Goal: Information Seeking & Learning: Learn about a topic

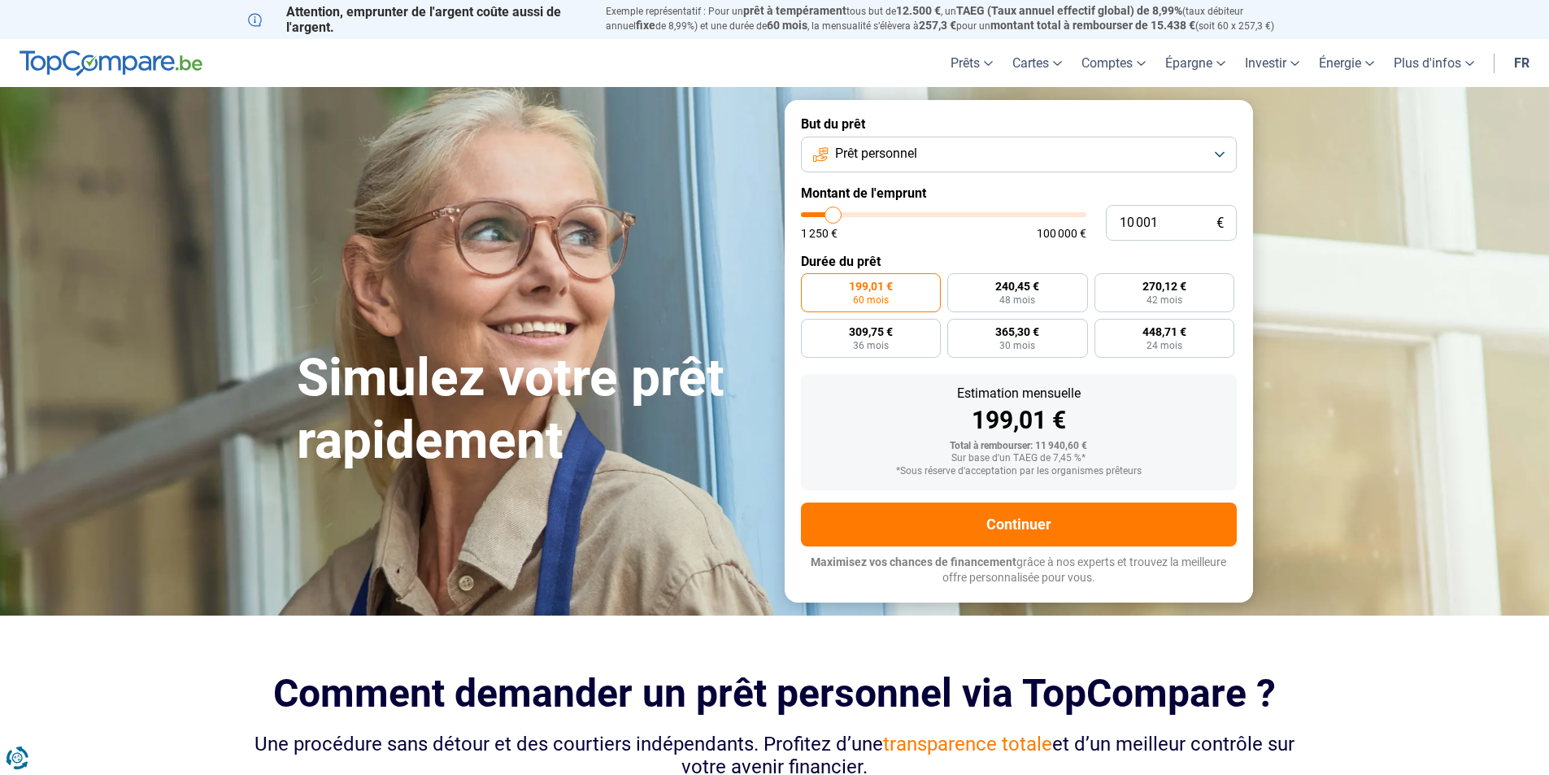
type input "8 500"
type input "8500"
type input "9 000"
type input "9000"
type input "9 500"
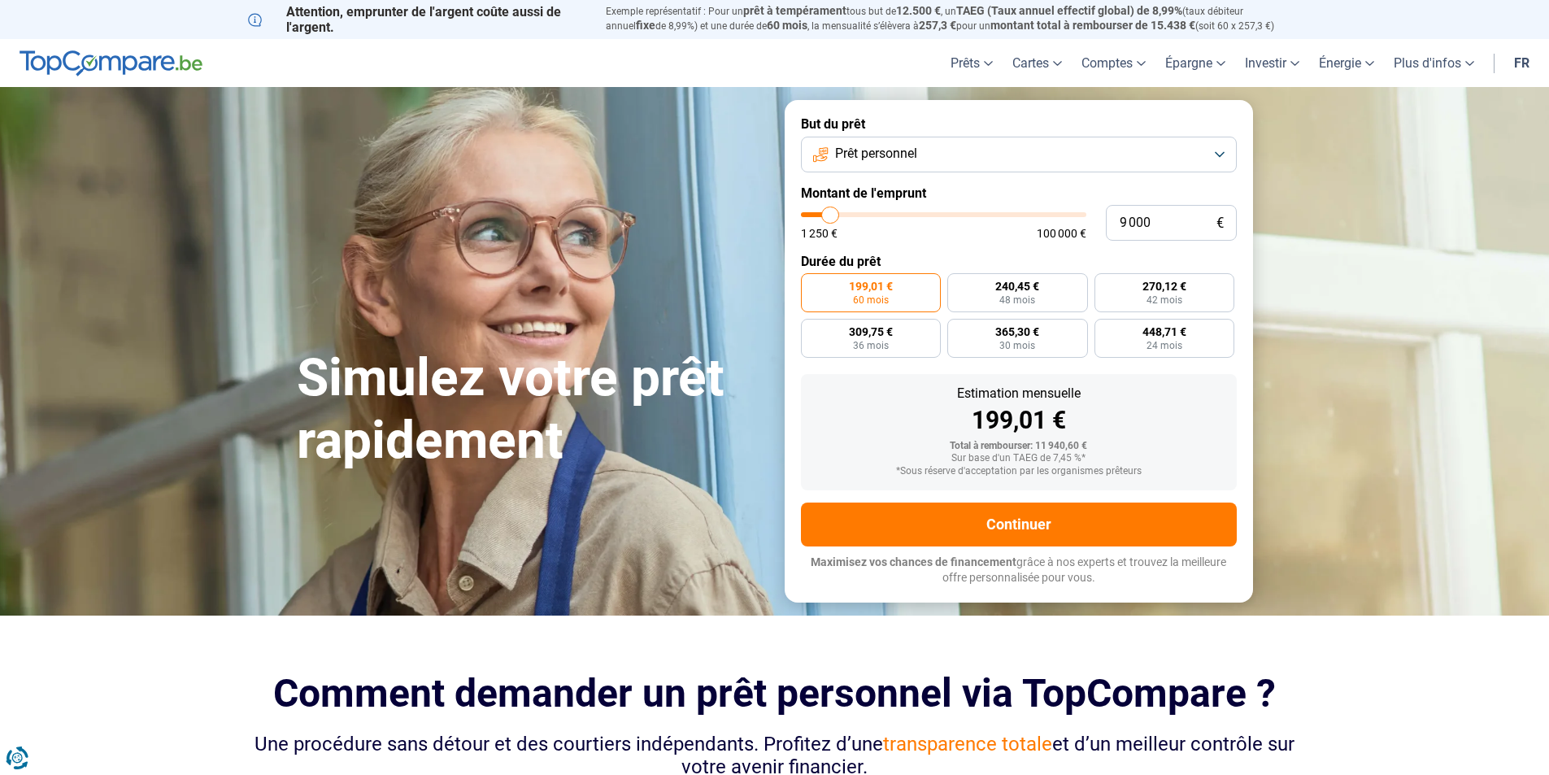
type input "9500"
type input "10 250"
type input "10250"
type input "11 500"
type input "11500"
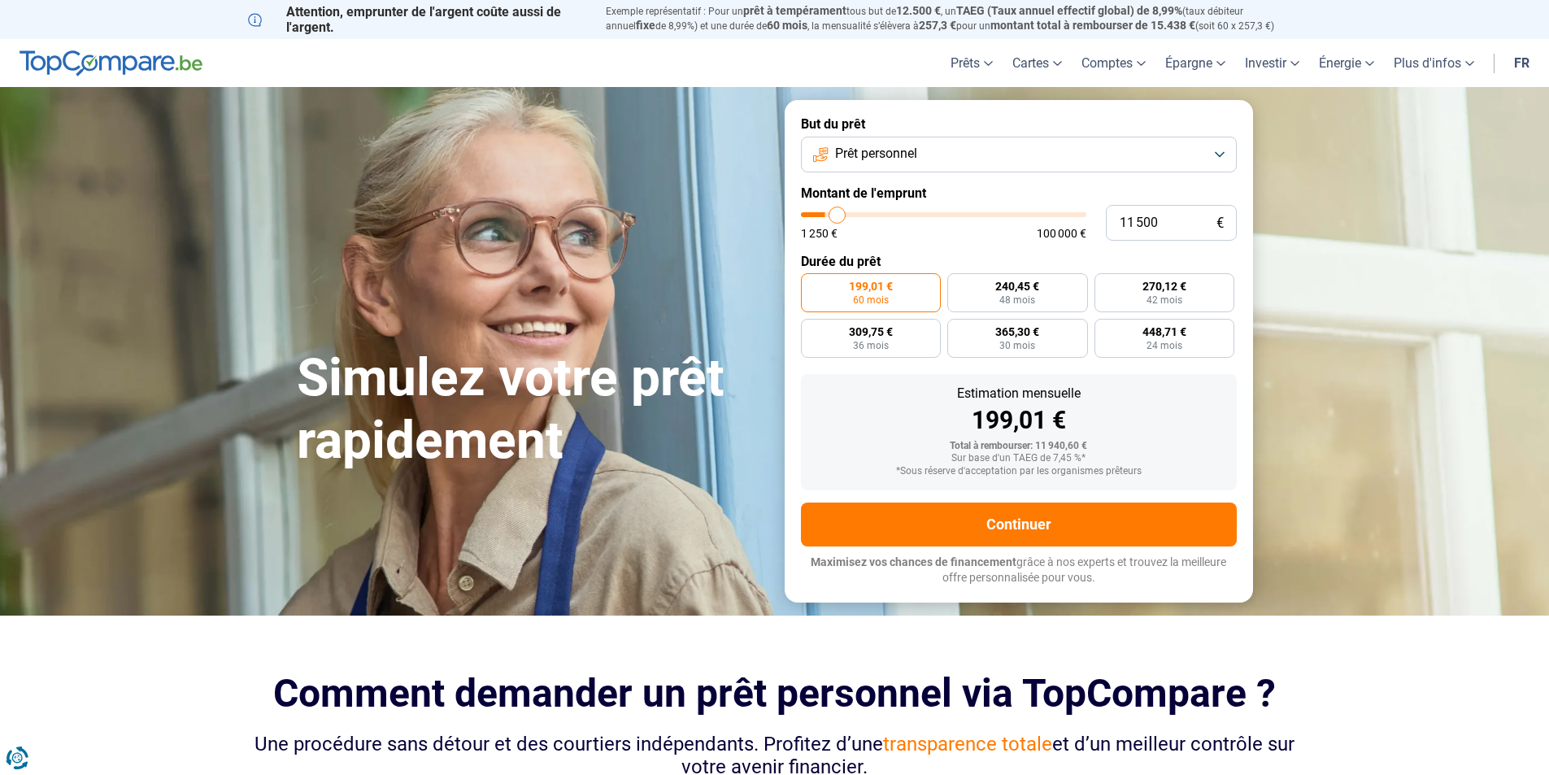
type input "12 750"
type input "12750"
type input "14 250"
type input "14250"
type input "15 500"
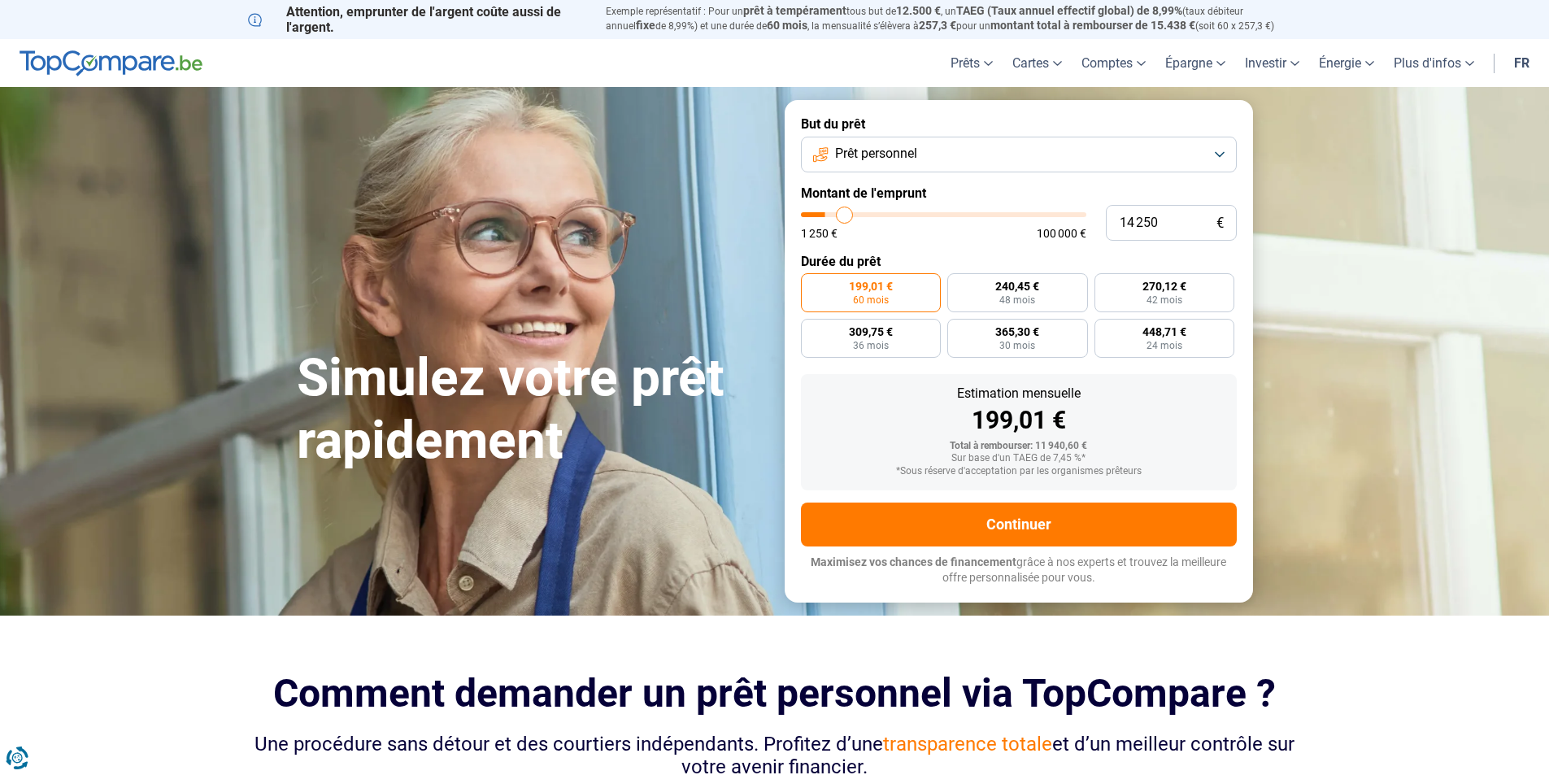
type input "15500"
type input "16 500"
type input "16500"
type input "18 000"
type input "18000"
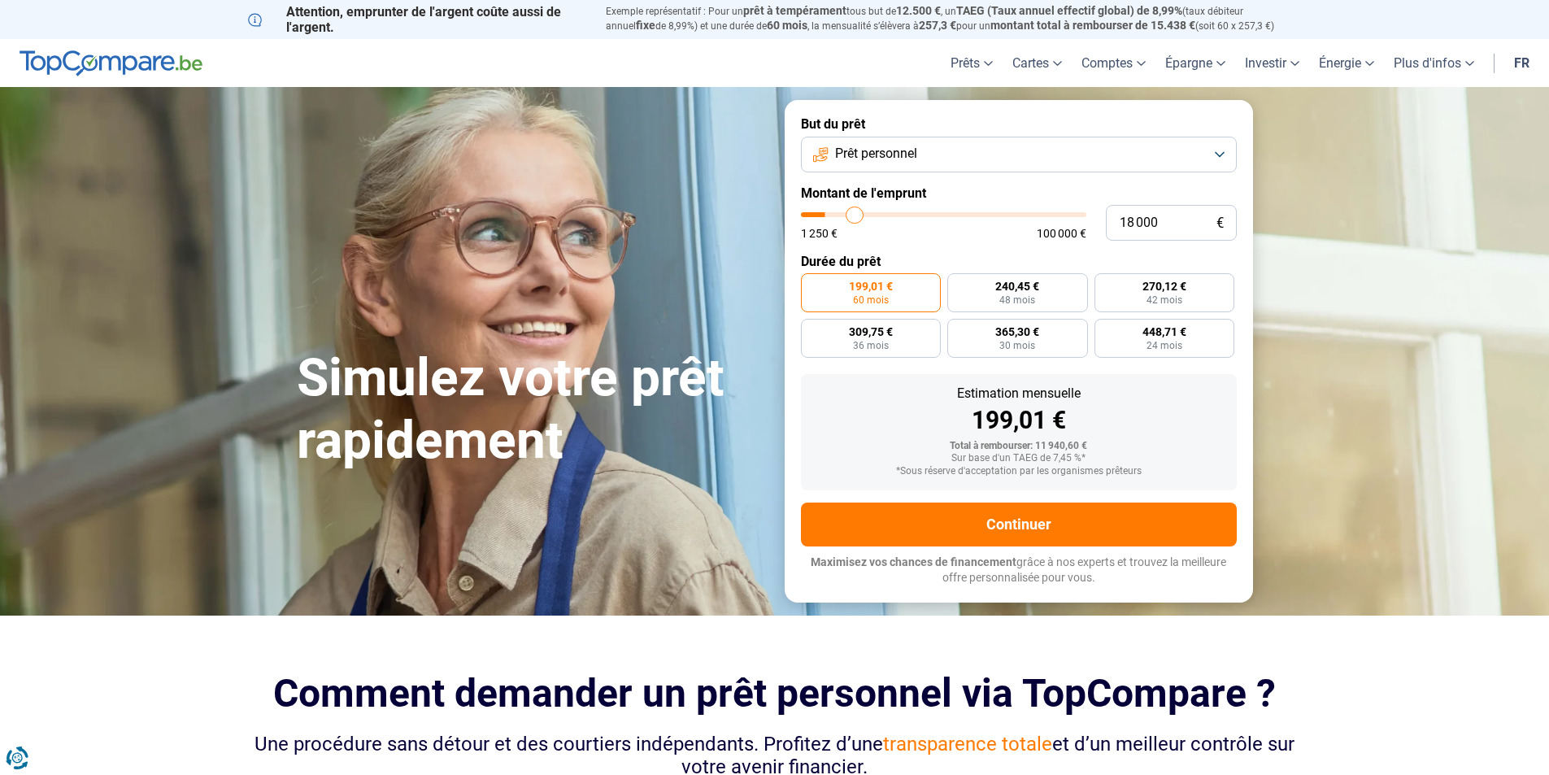
type input "20 500"
type input "20500"
type input "22 250"
type input "22250"
type input "24 250"
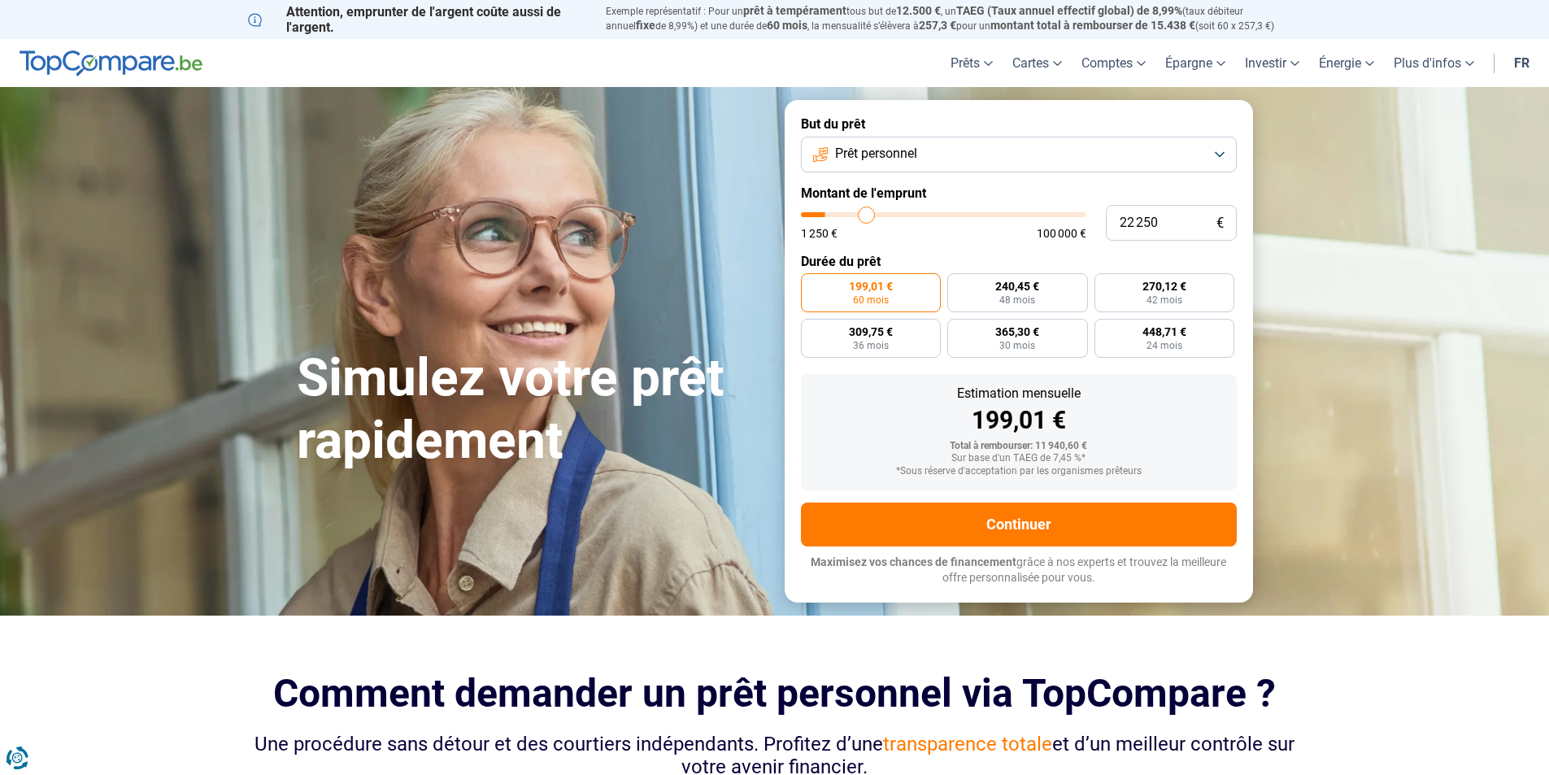
type input "24250"
type input "25 750"
type input "25750"
type input "27 500"
type input "27500"
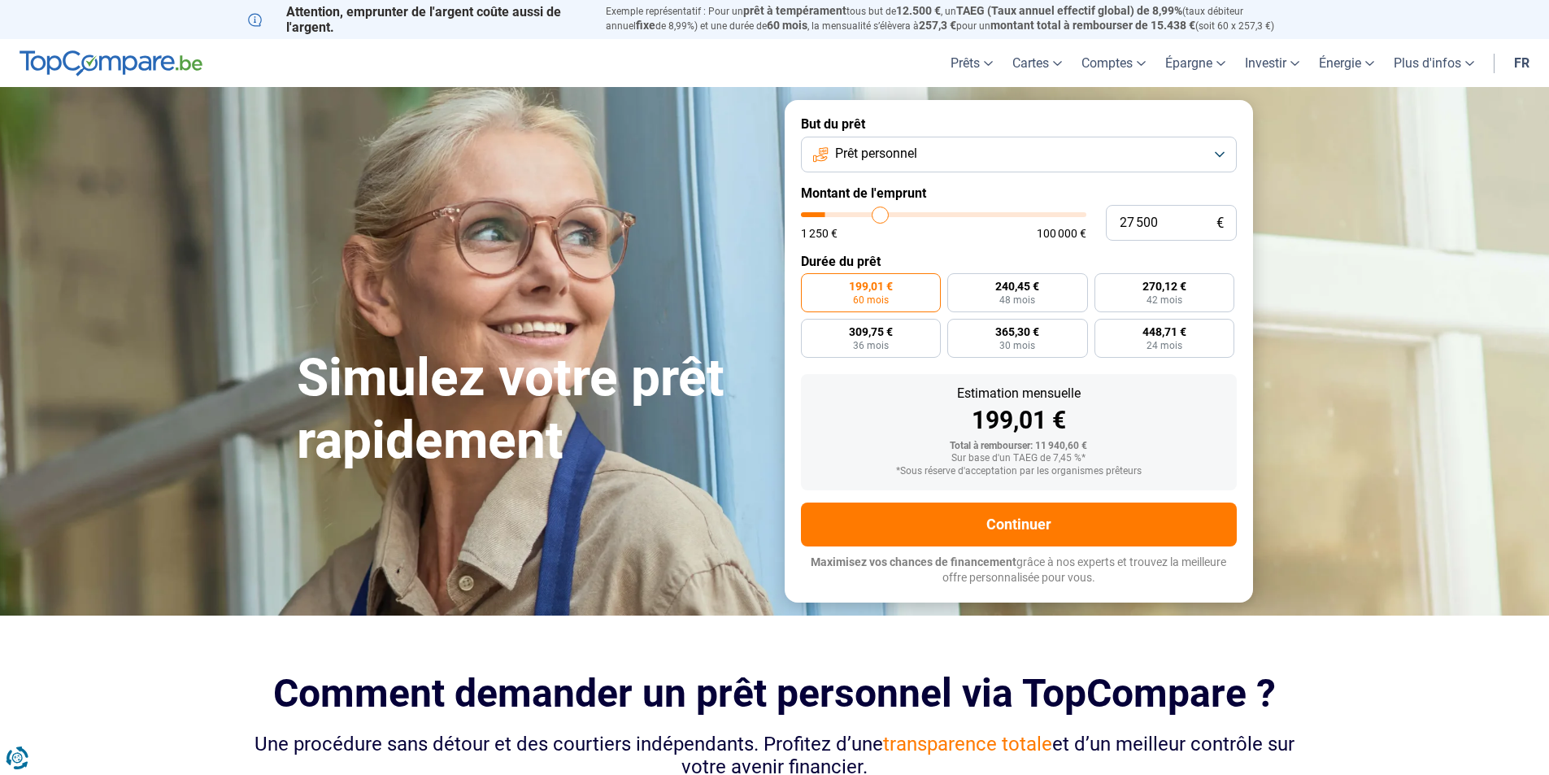
type input "28 000"
type input "28000"
type input "29 000"
type input "29000"
type input "29 500"
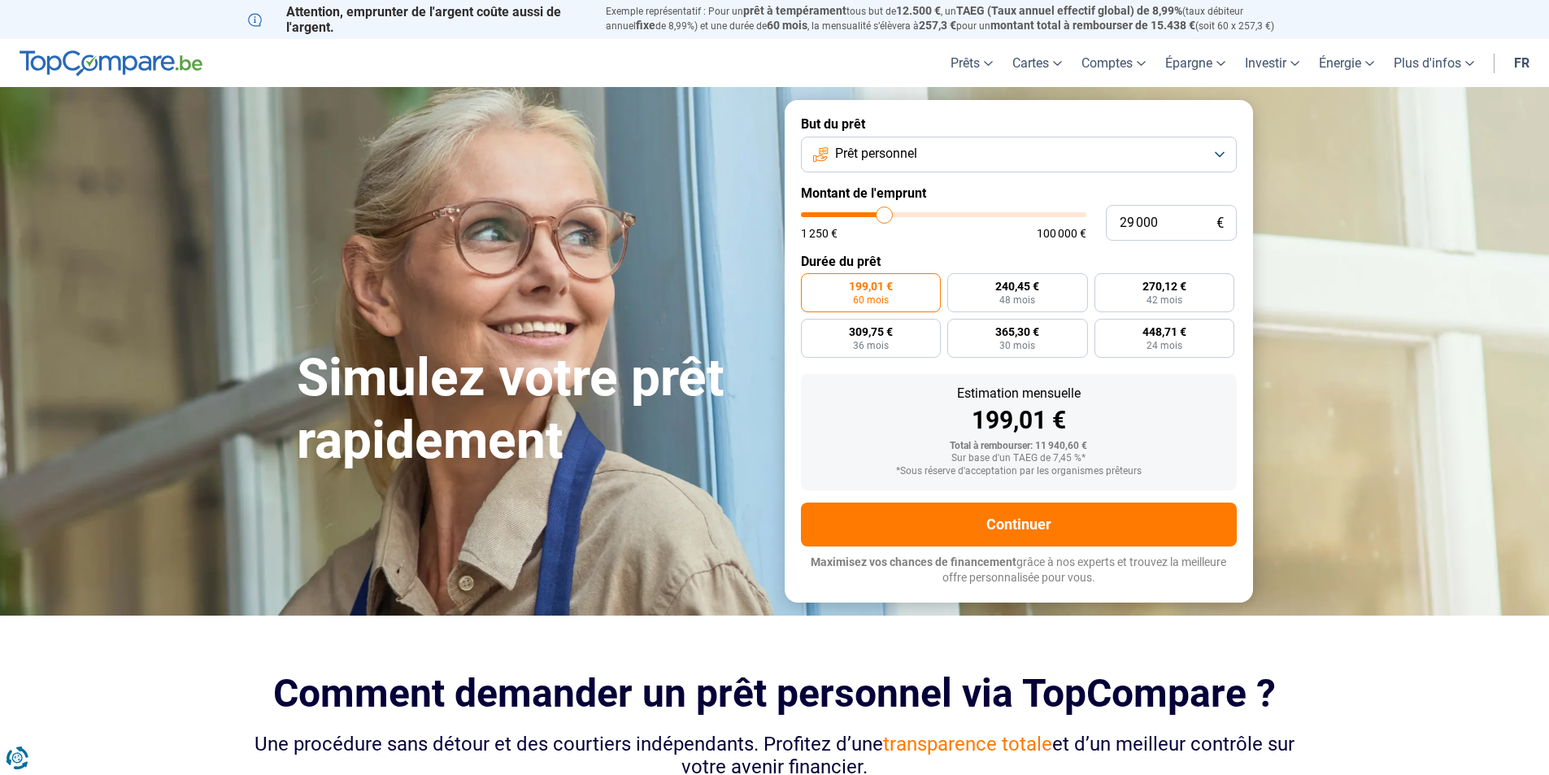
type input "29500"
type input "29 750"
type input "29750"
type input "30 500"
type input "30500"
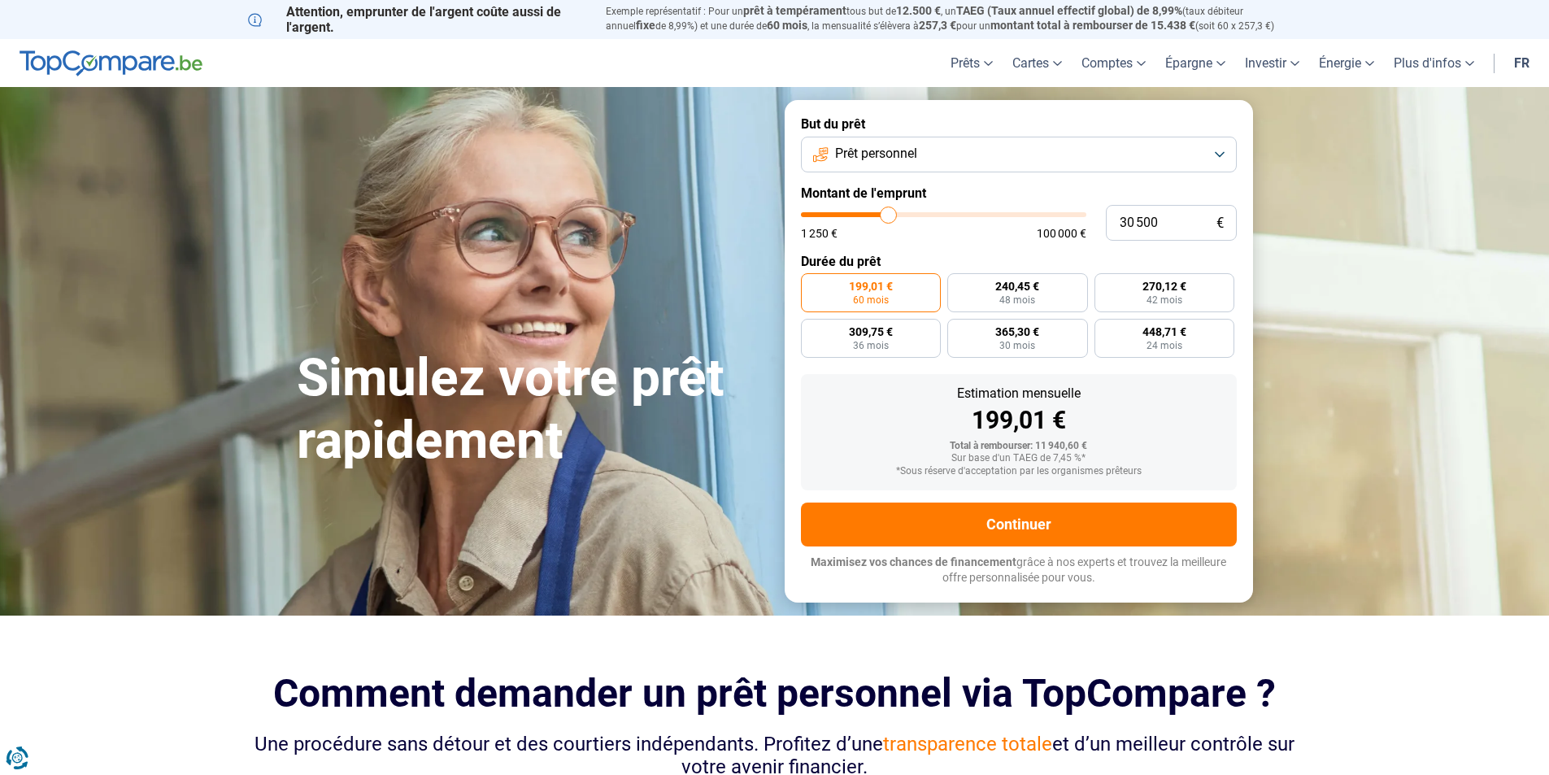
type input "31 250"
type input "31250"
type input "32 750"
type input "32750"
type input "34 000"
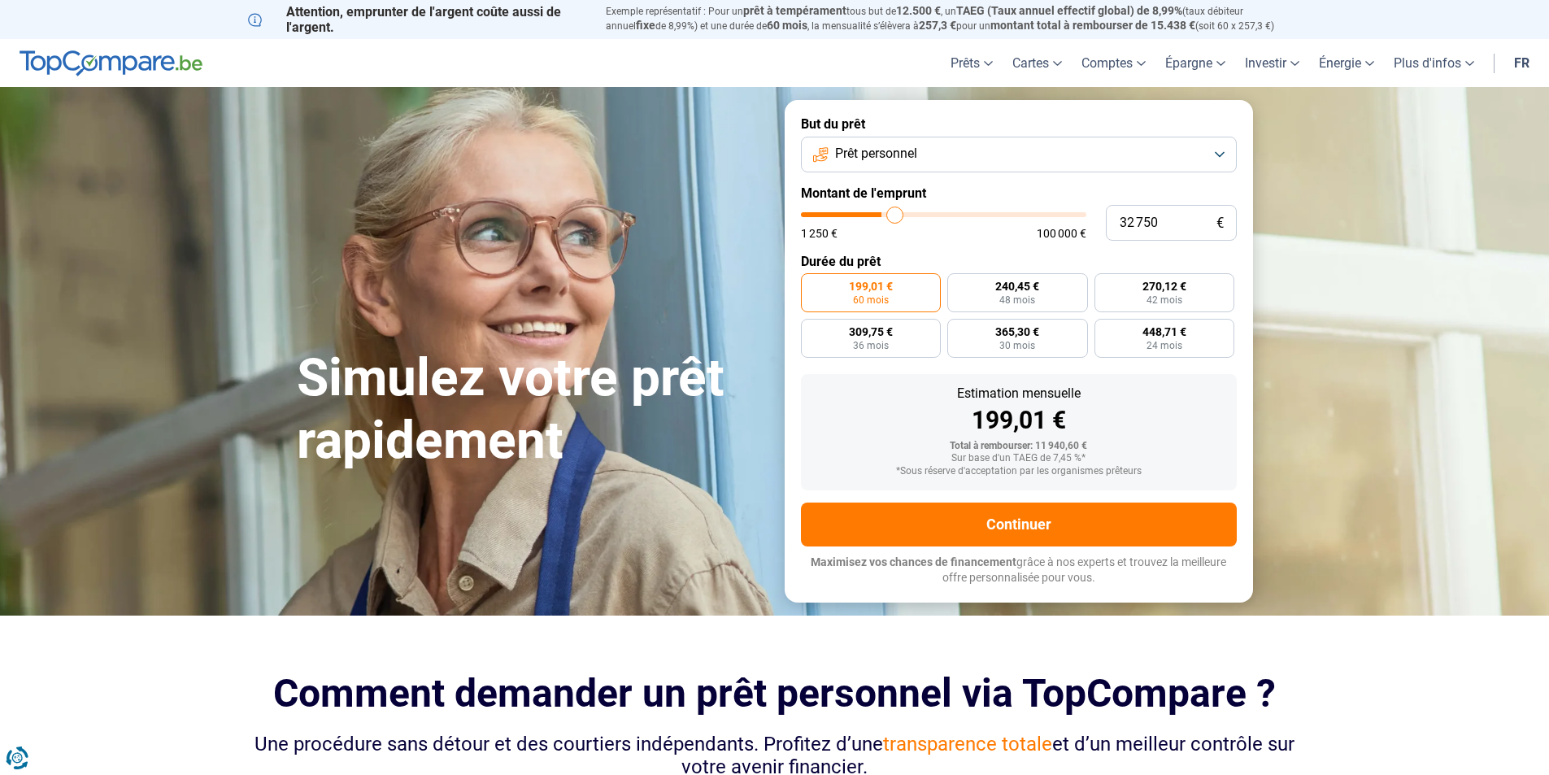
type input "34000"
type input "35 250"
type input "35250"
type input "36 750"
type input "36750"
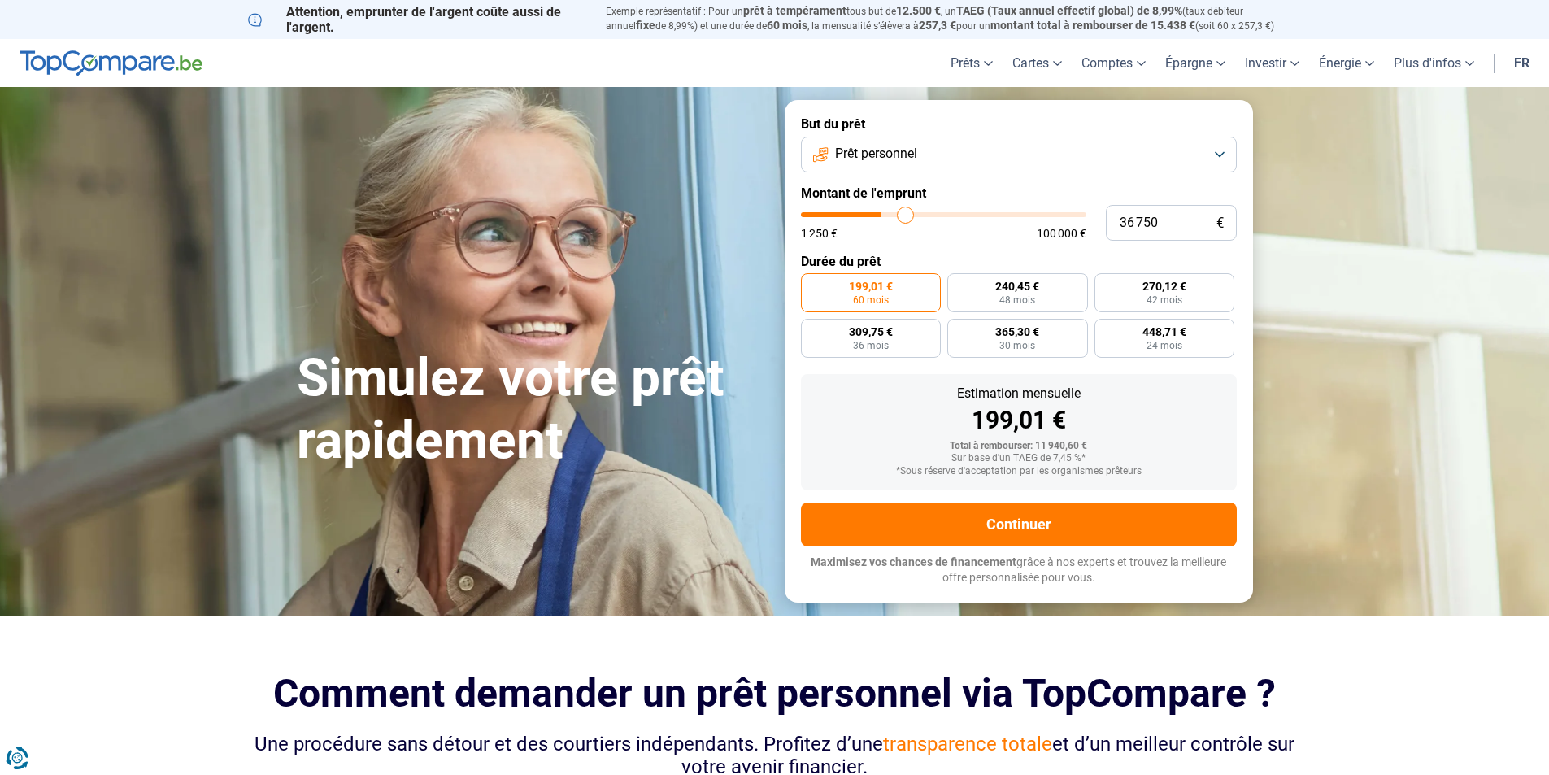
type input "38 250"
type input "38250"
type input "39 750"
type input "39750"
type input "41 000"
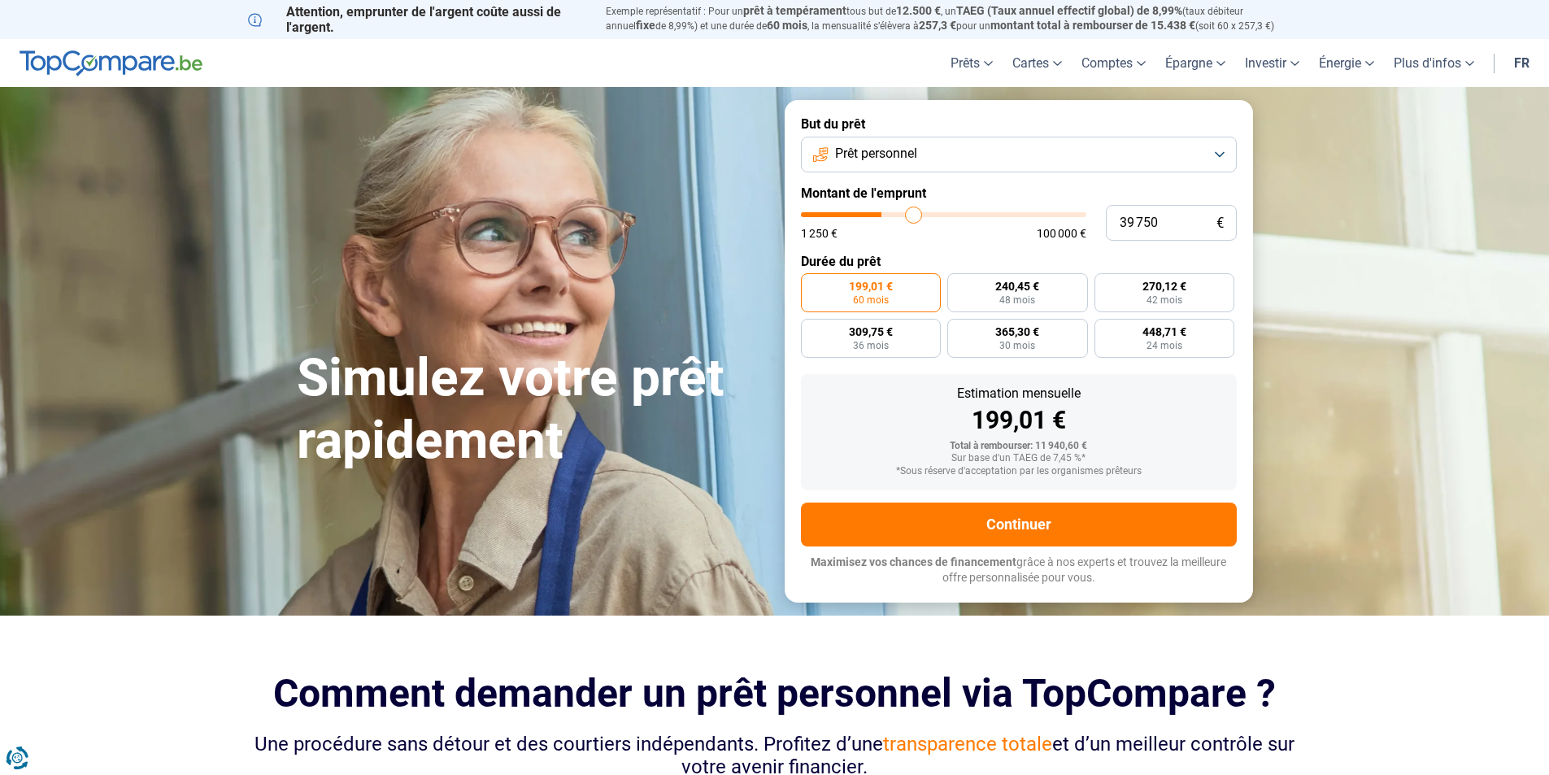
type input "41000"
type input "42 250"
type input "42250"
type input "43 750"
type input "43750"
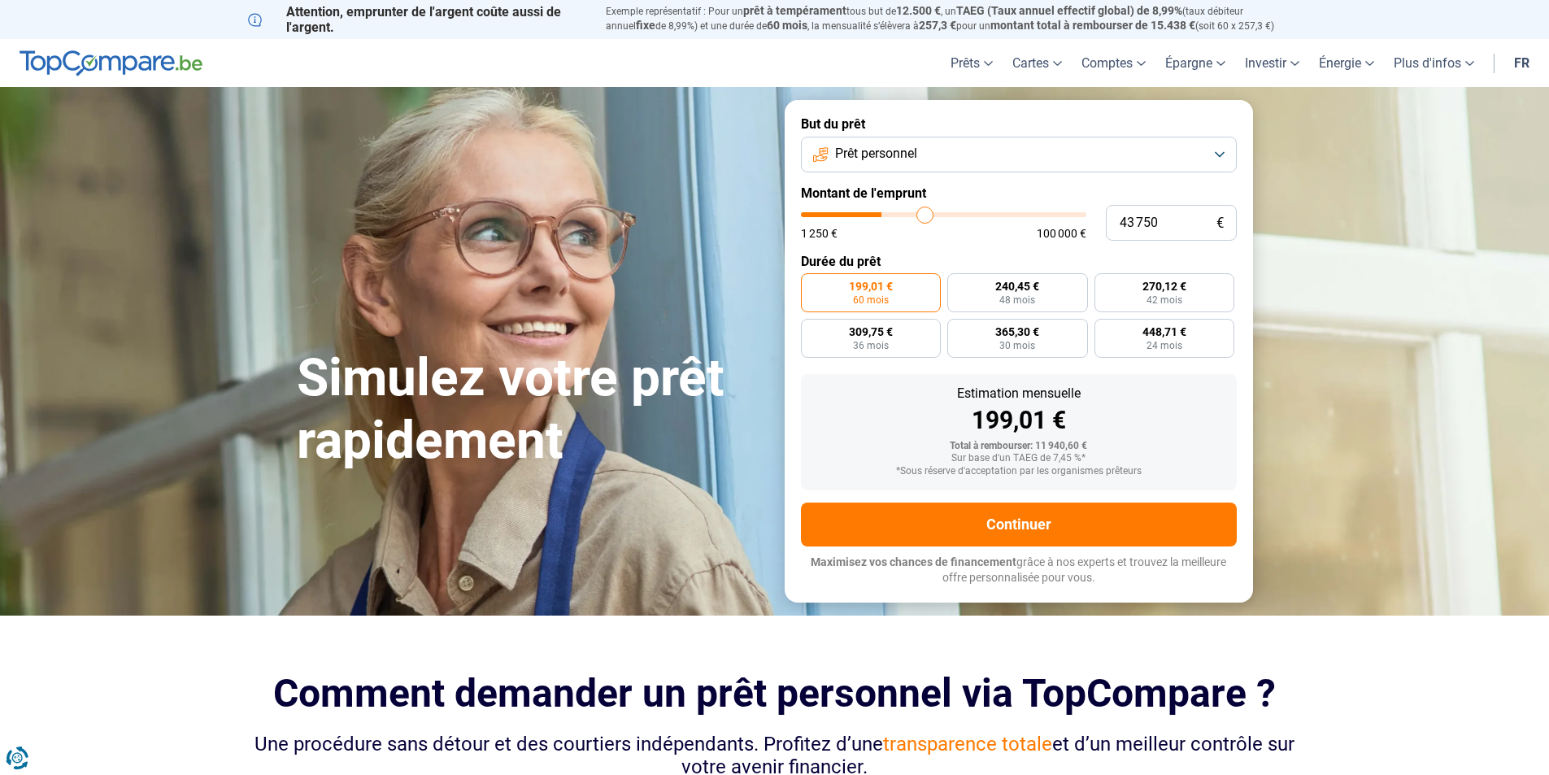
type input "45 000"
type input "45000"
type input "46 000"
type input "46000"
type input "47 250"
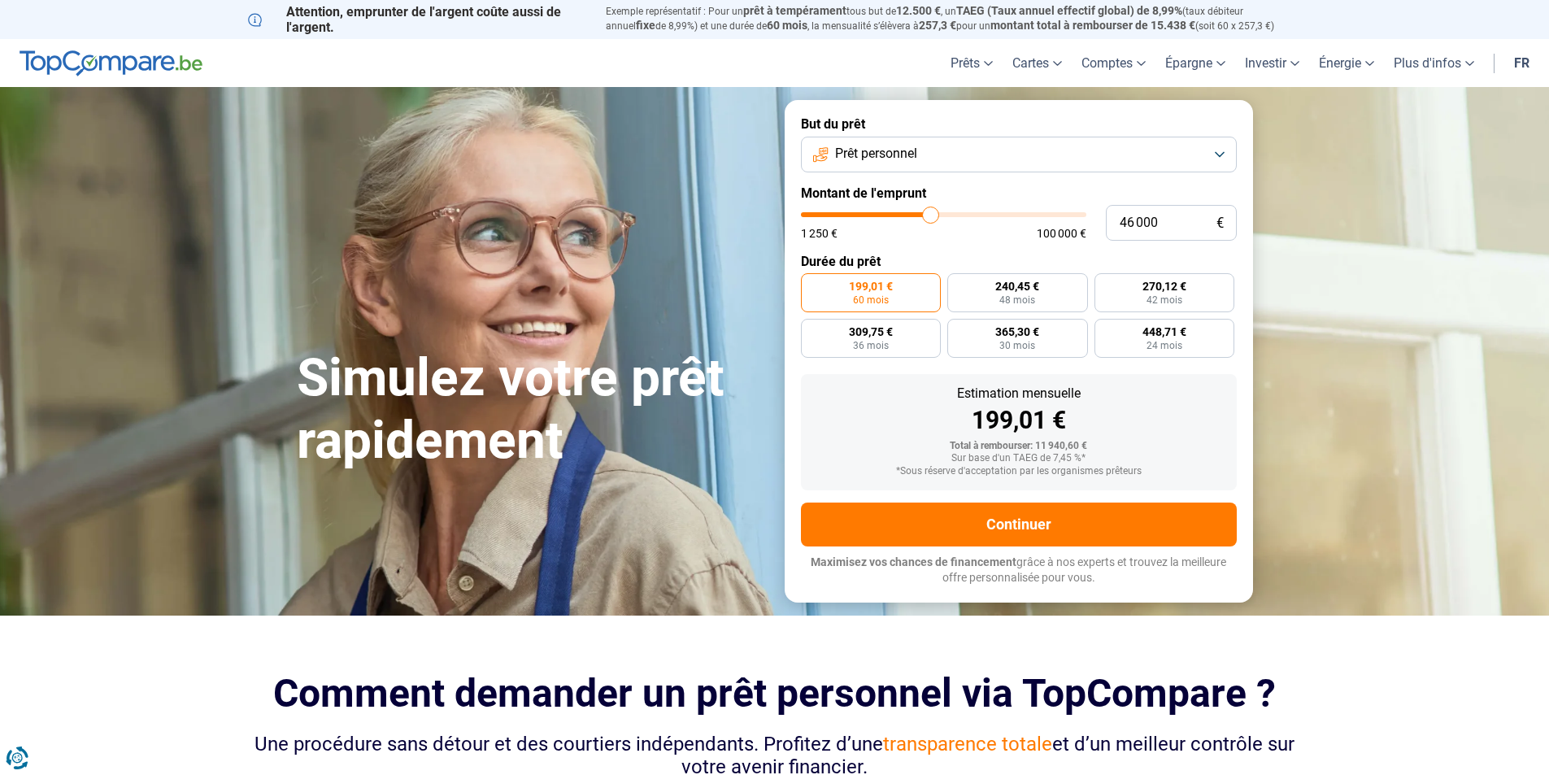
type input "47250"
type input "48 750"
type input "48750"
type input "50 000"
type input "50000"
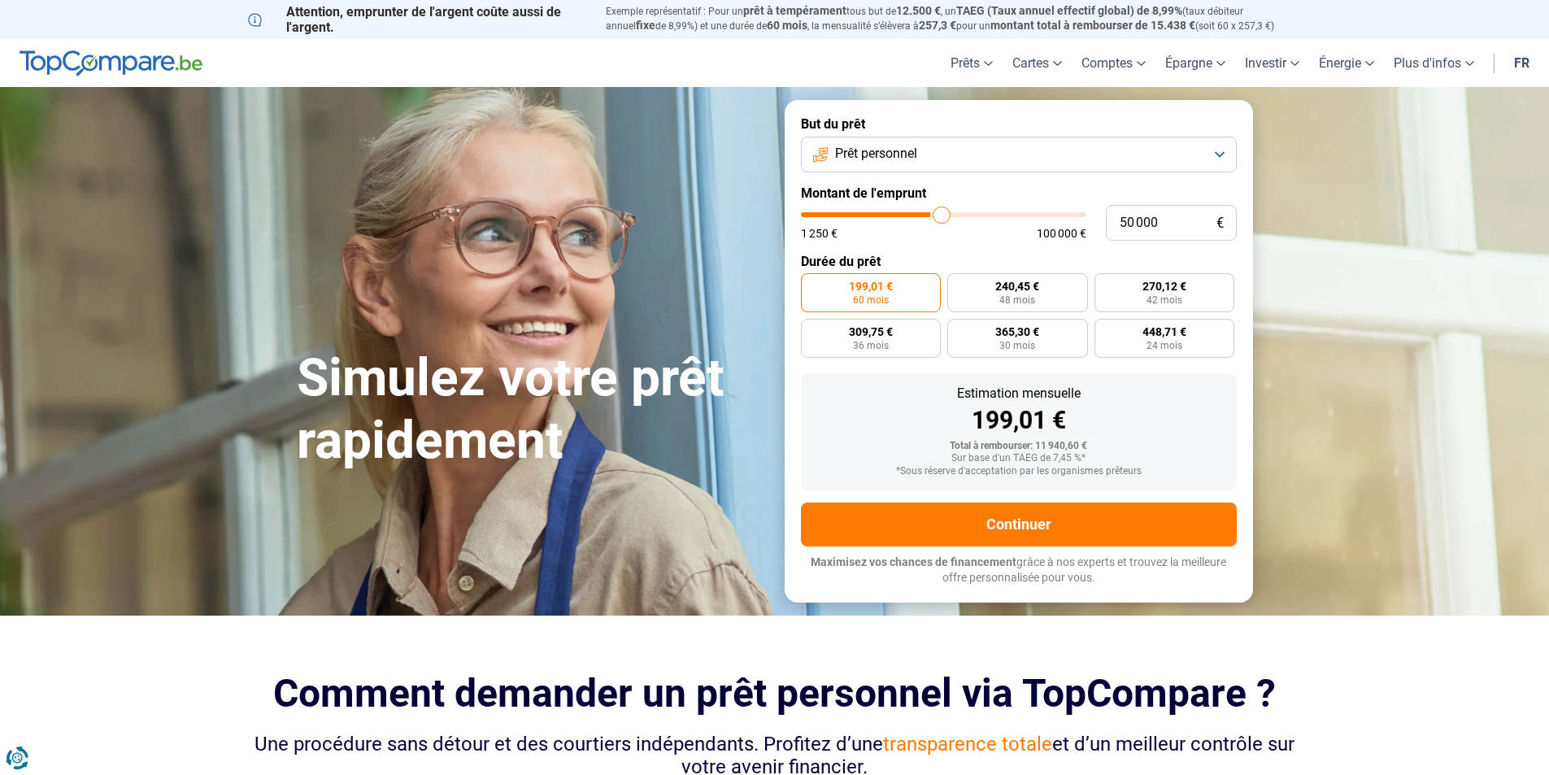
type input "52 000"
type input "52000"
type input "53 250"
type input "53250"
type input "54 250"
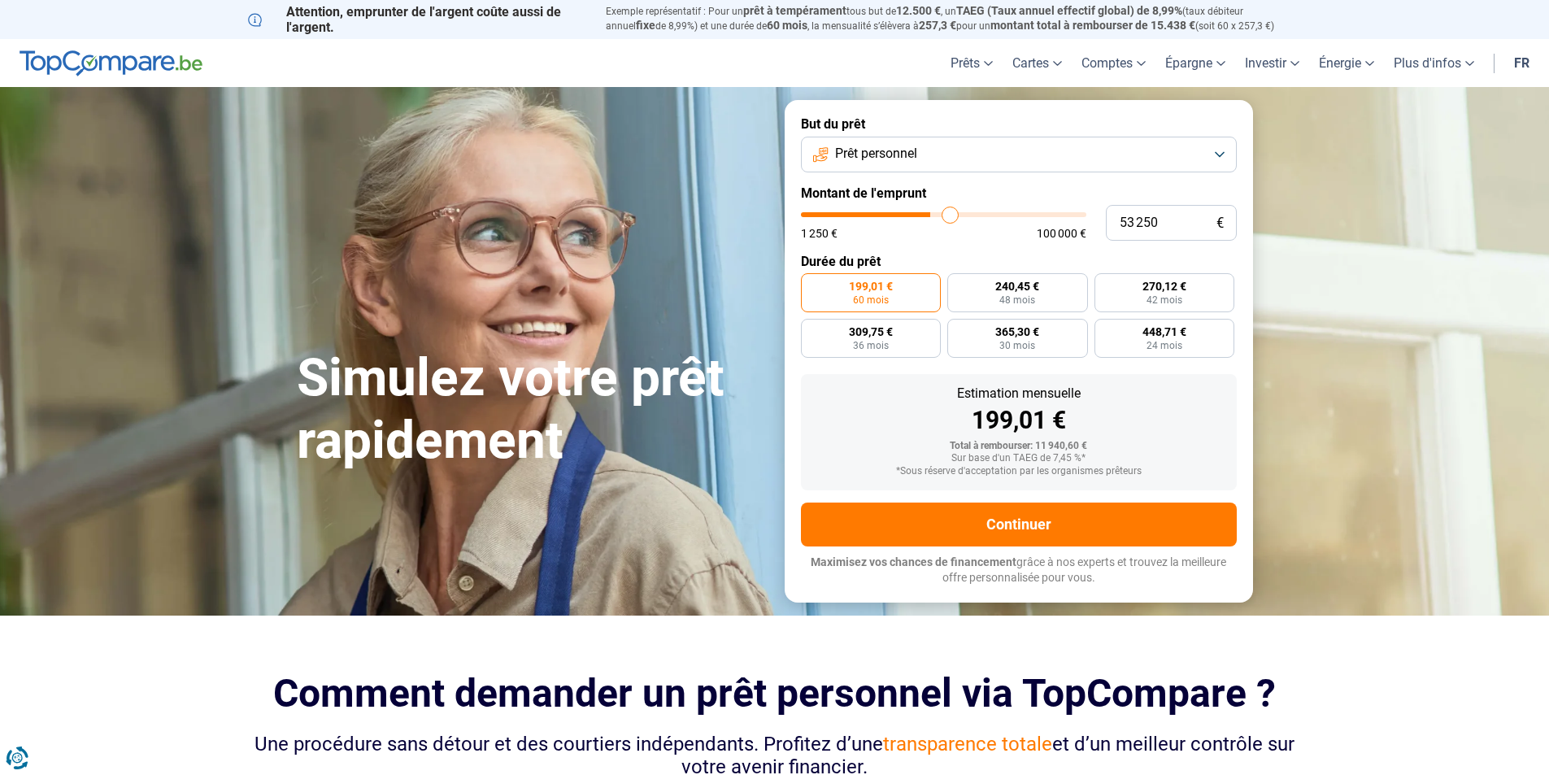
type input "54250"
type input "55 000"
type input "55000"
type input "56 000"
type input "56000"
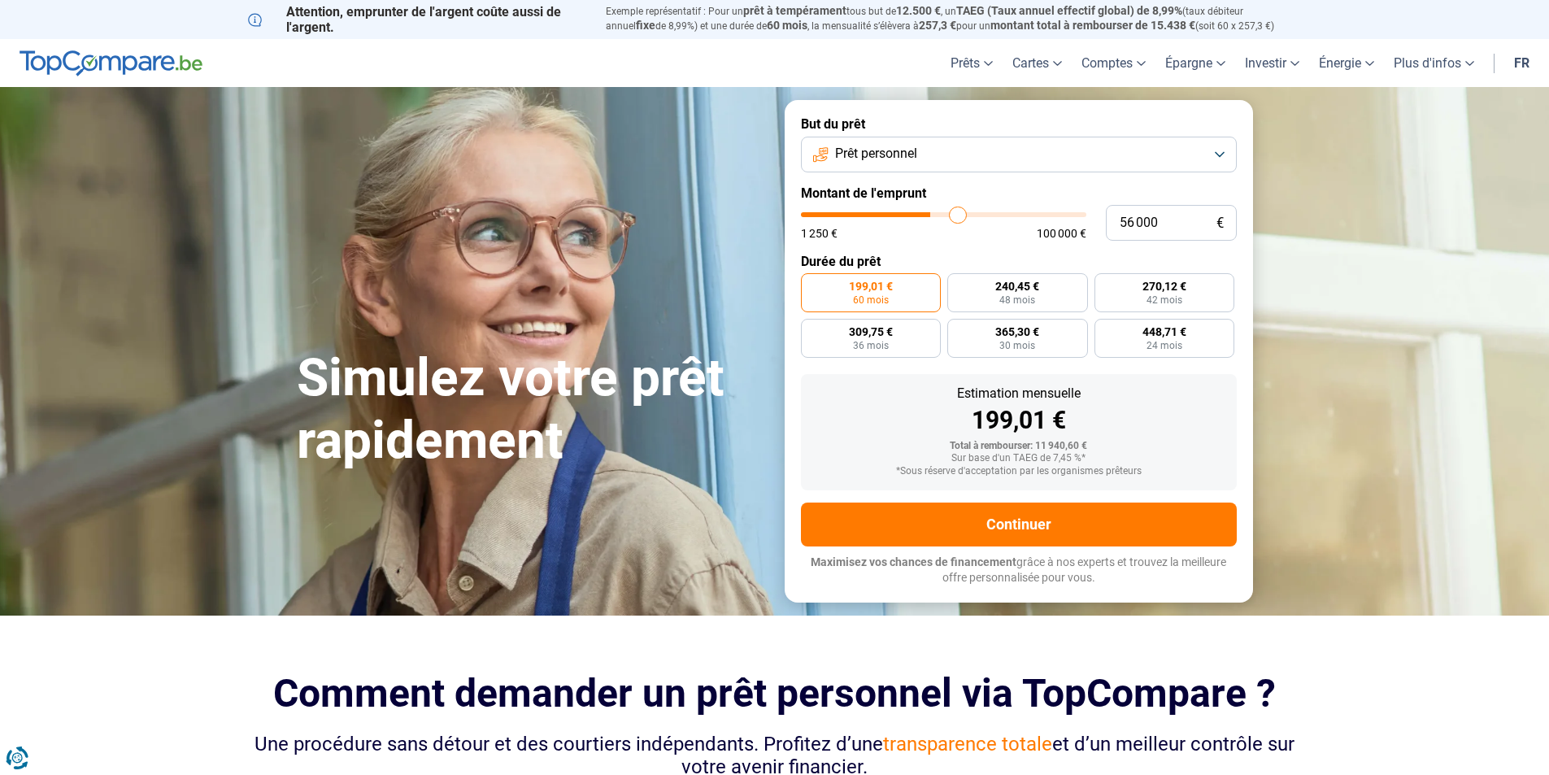
type input "57 000"
type input "57000"
type input "58 000"
type input "58000"
type input "59 000"
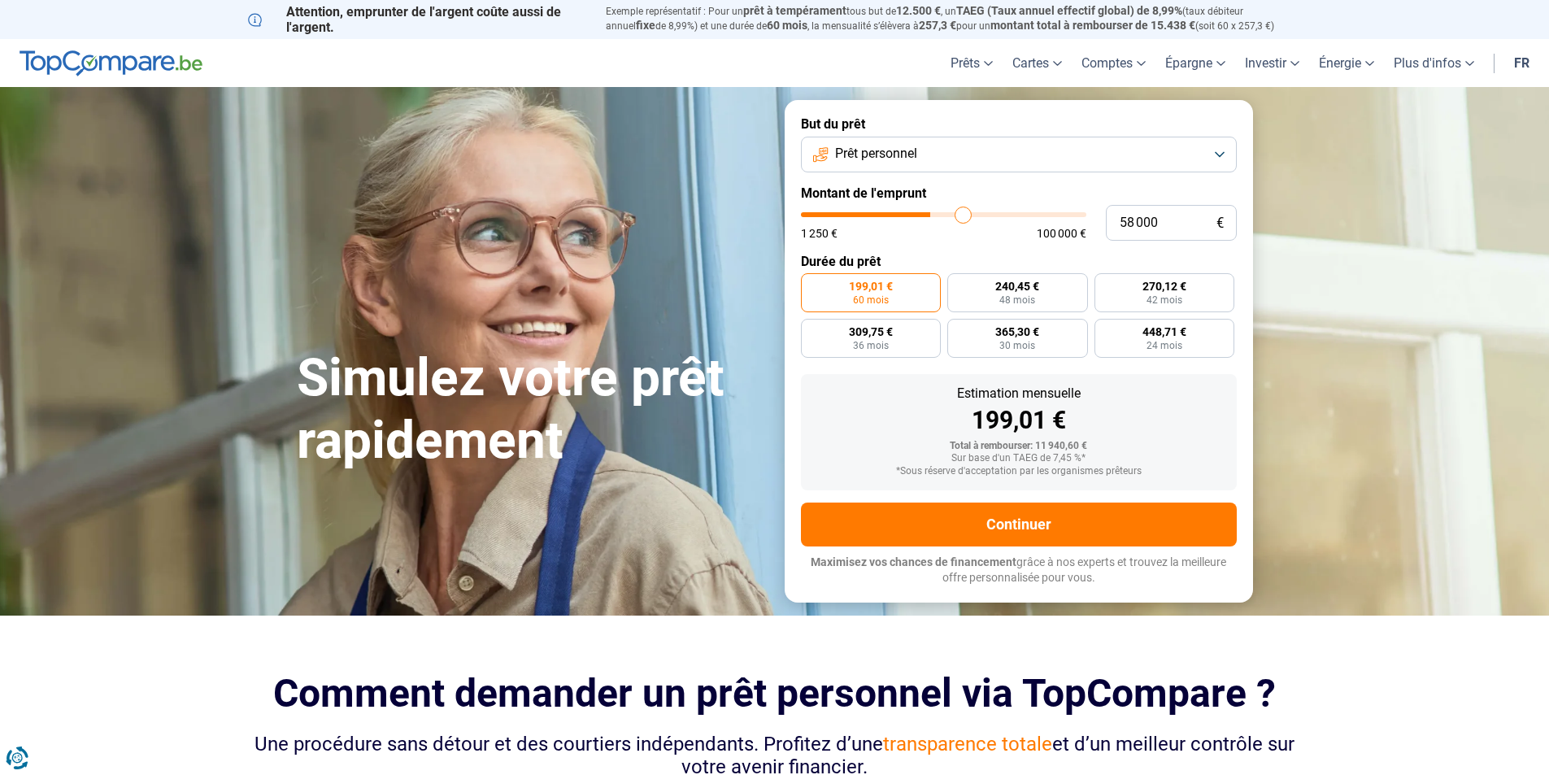
type input "59000"
type input "59 250"
type input "59250"
type input "59 500"
type input "59500"
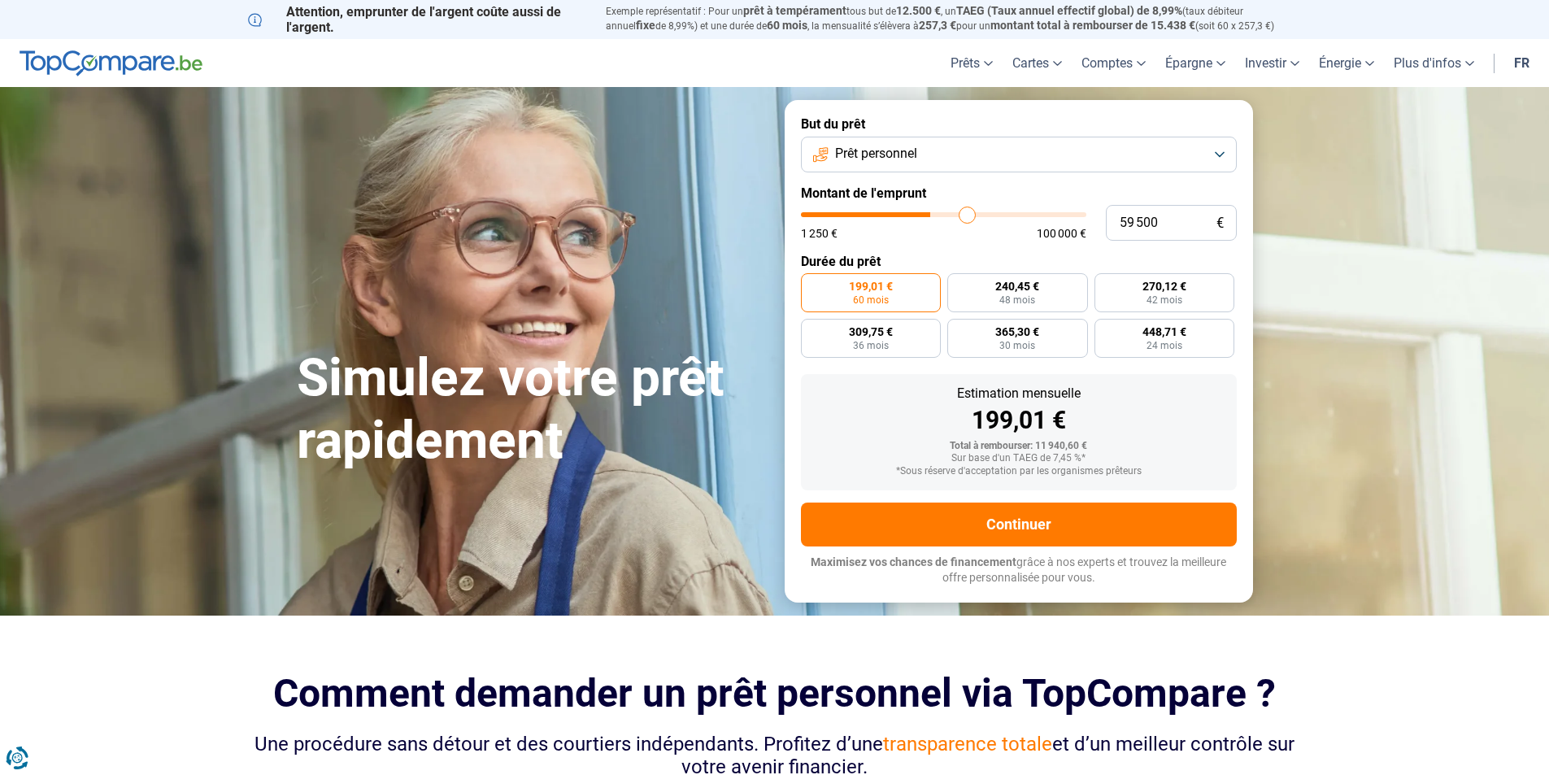
type input "60 250"
type input "60250"
type input "60 500"
type input "60500"
type input "60 750"
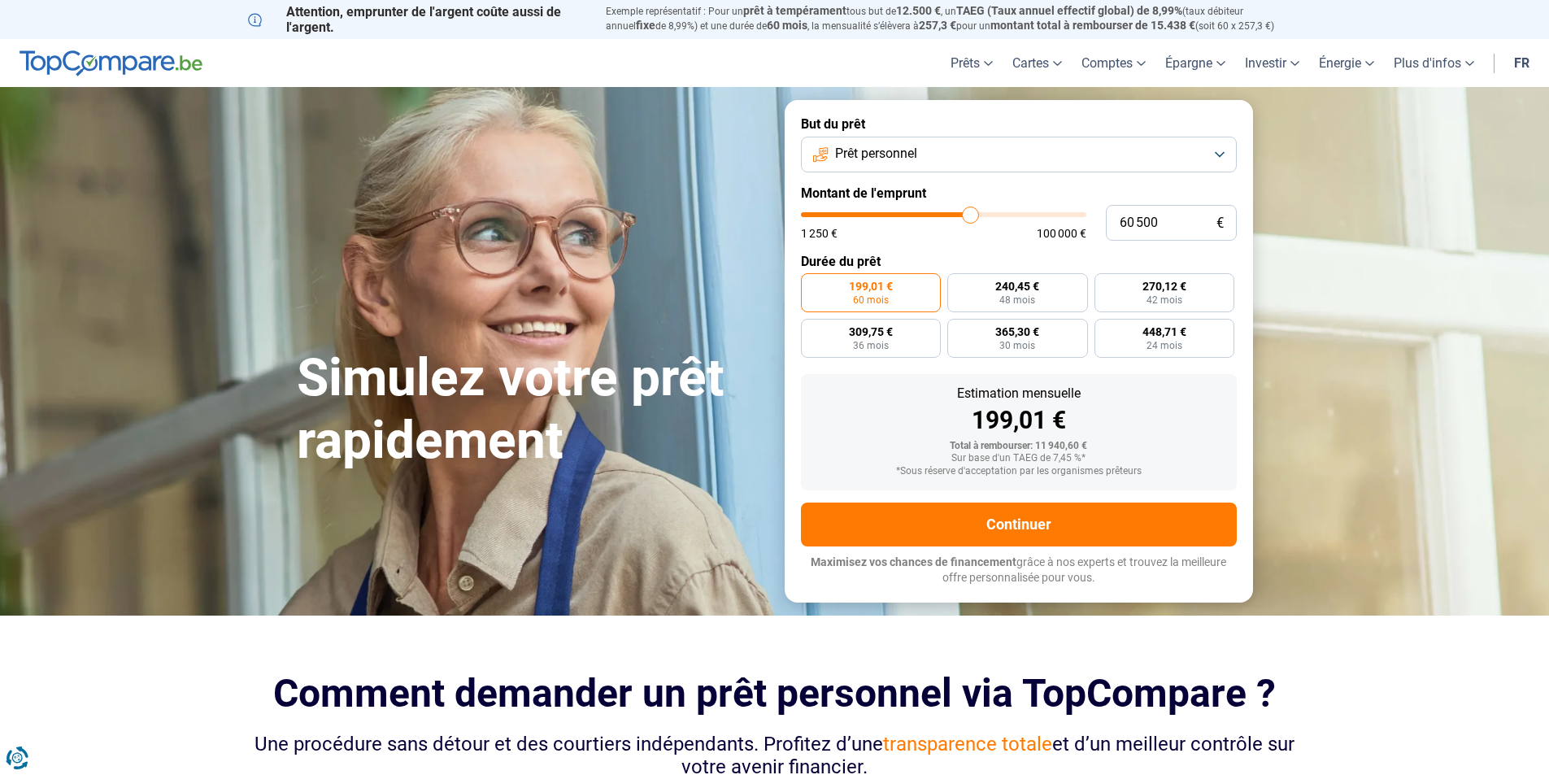
type input "60750"
type input "61 000"
type input "61000"
type input "61 500"
type input "61500"
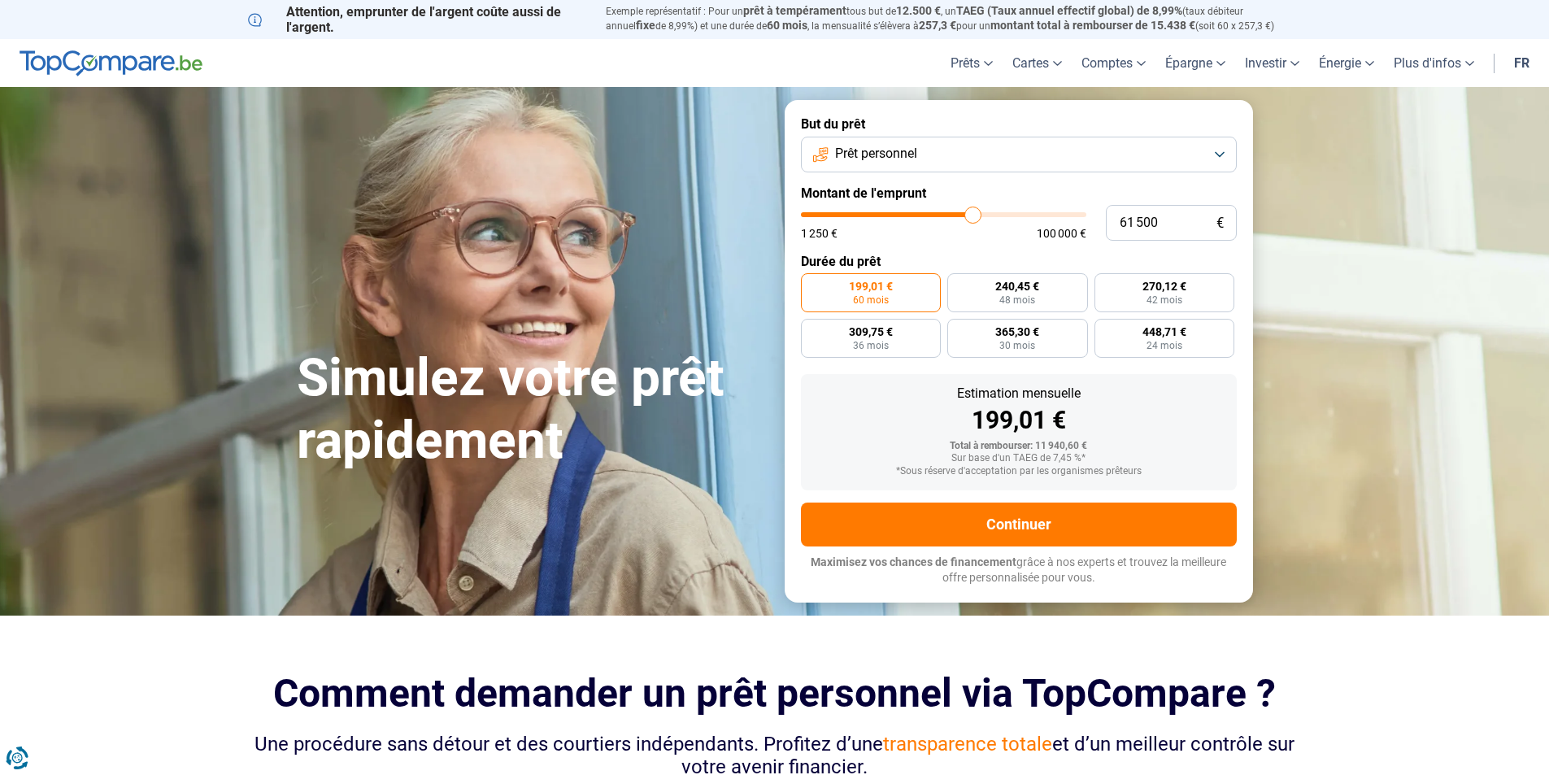
type input "61 750"
type input "61750"
type input "62 000"
type input "62000"
type input "62 250"
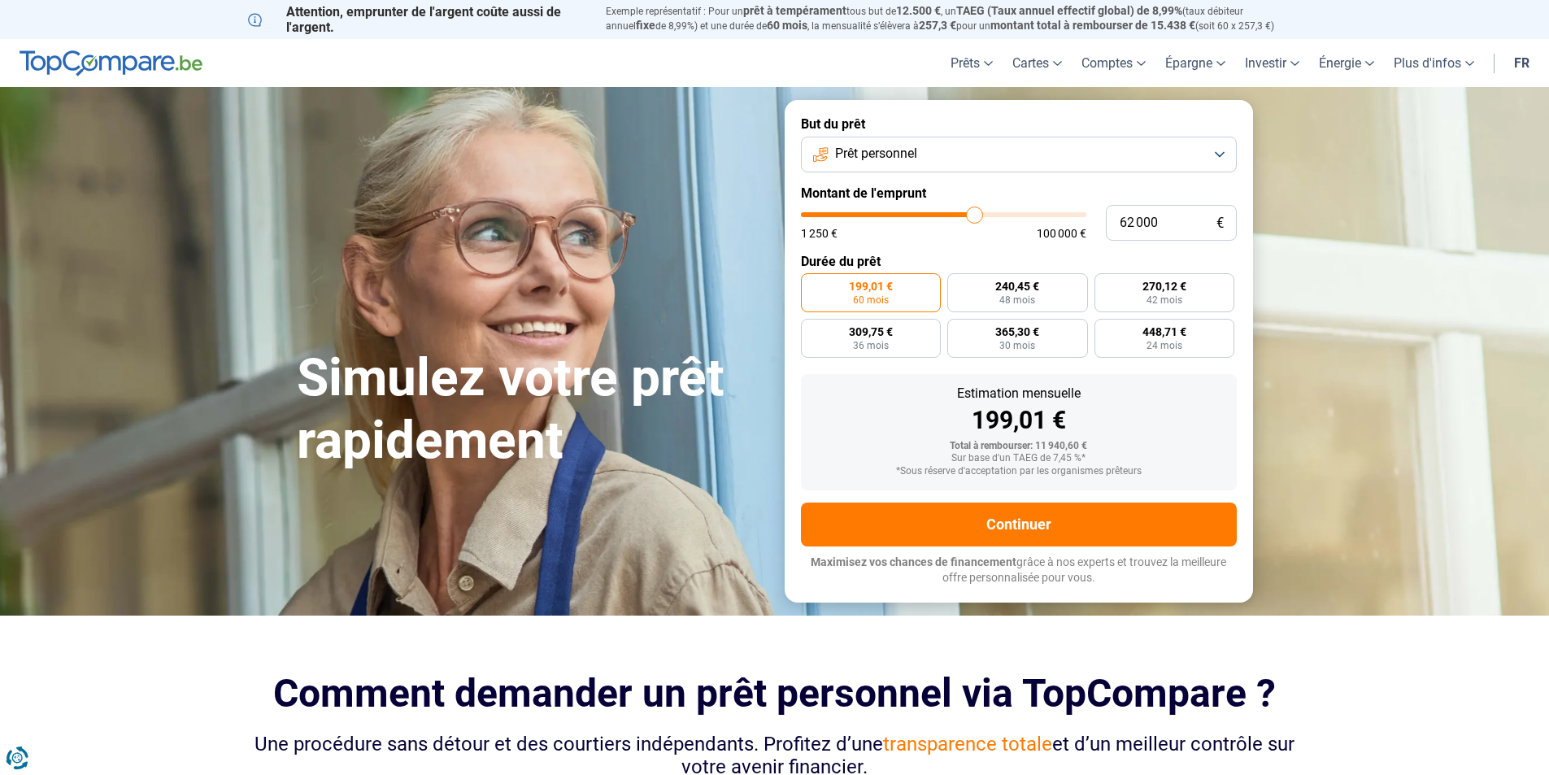
type input "62250"
type input "62 500"
type input "62500"
type input "63 000"
type input "63000"
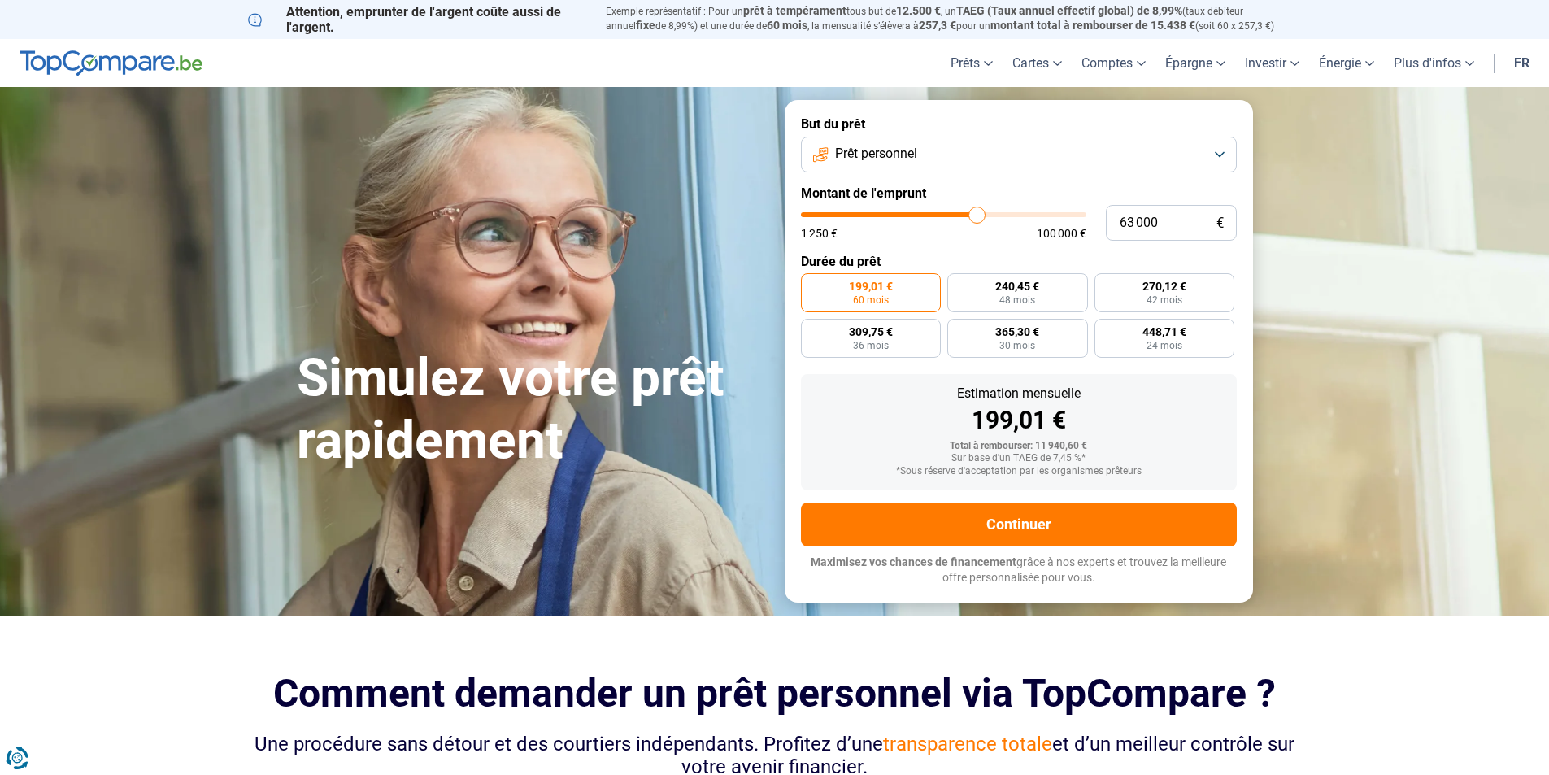
type input "63 250"
type input "63250"
type input "63 750"
type input "63750"
type input "64 250"
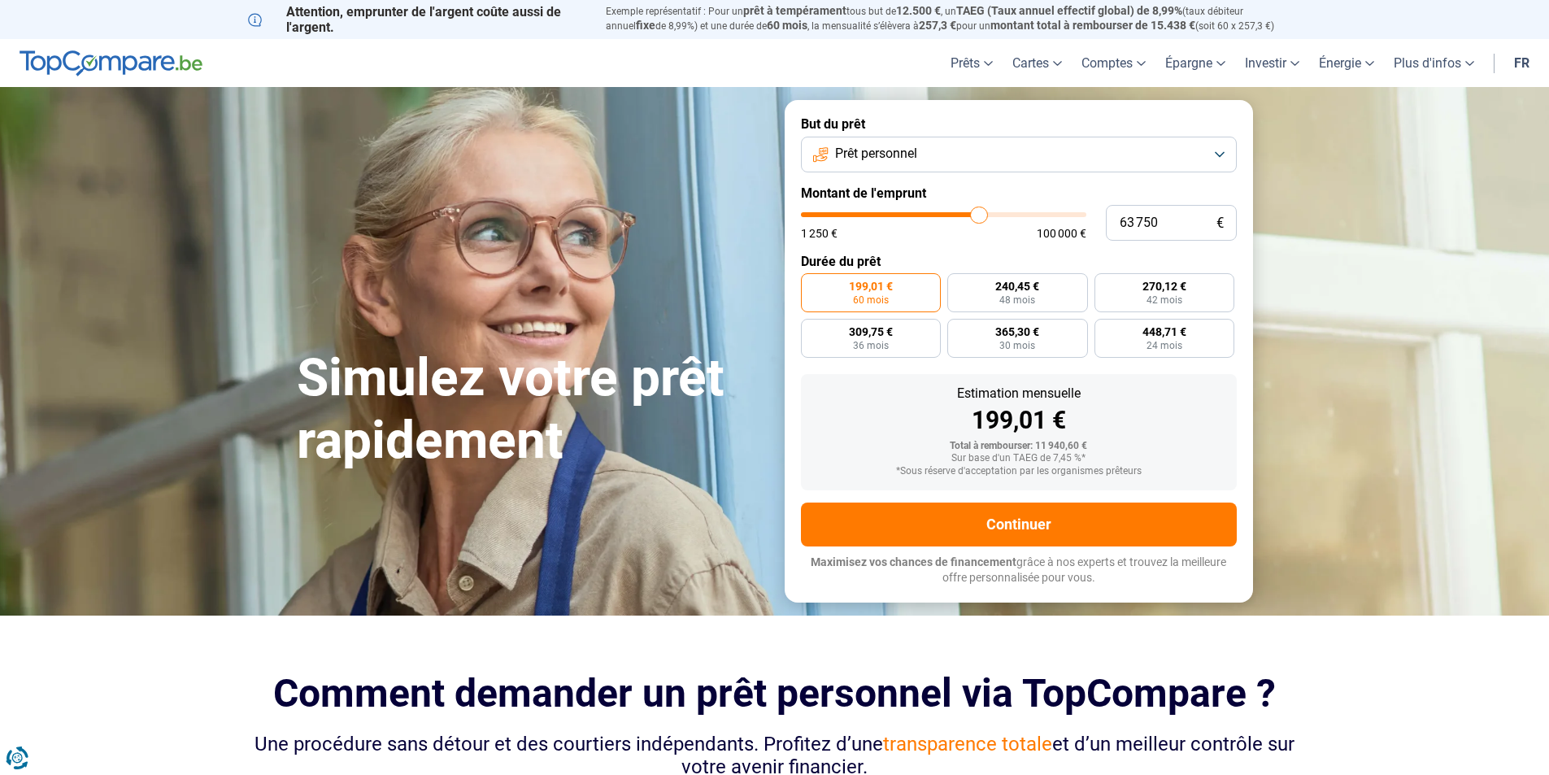
type input "64250"
type input "64 500"
type input "64500"
type input "64 750"
type input "64750"
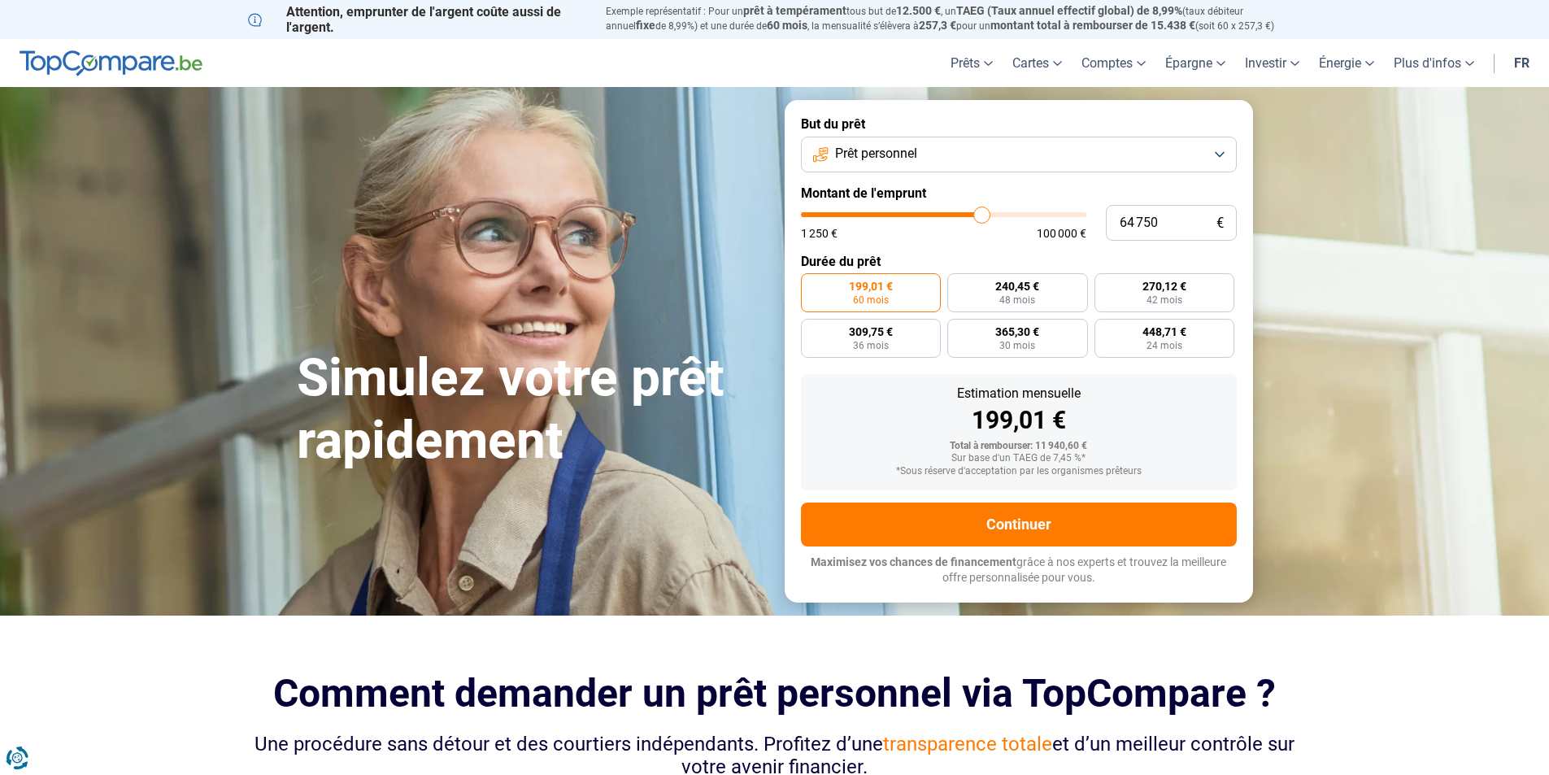
type input "65 250"
type input "65250"
type input "65 750"
type input "65750"
type input "66 250"
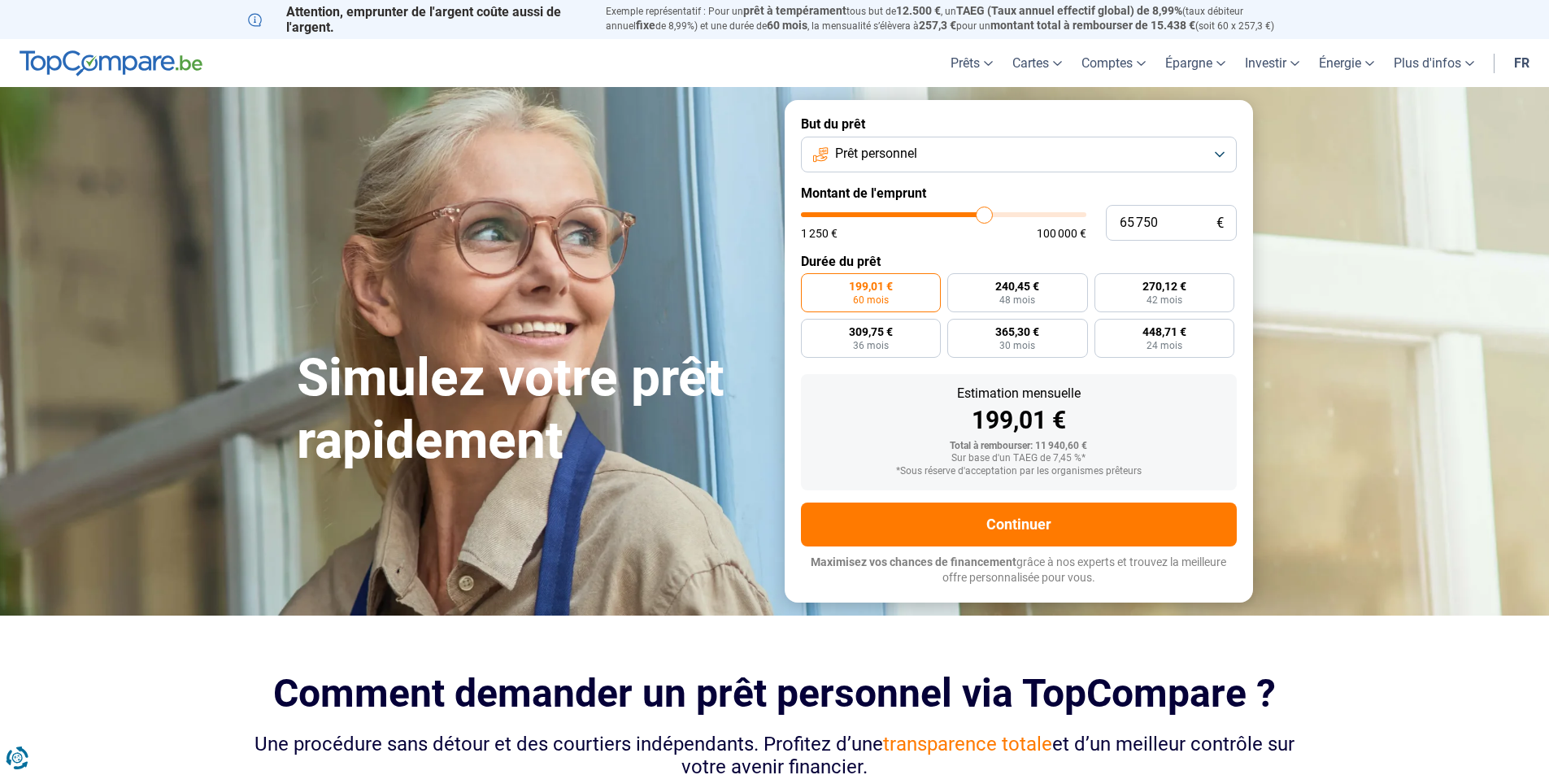
type input "66250"
type input "67 250"
type input "67250"
type input "67 750"
type input "67750"
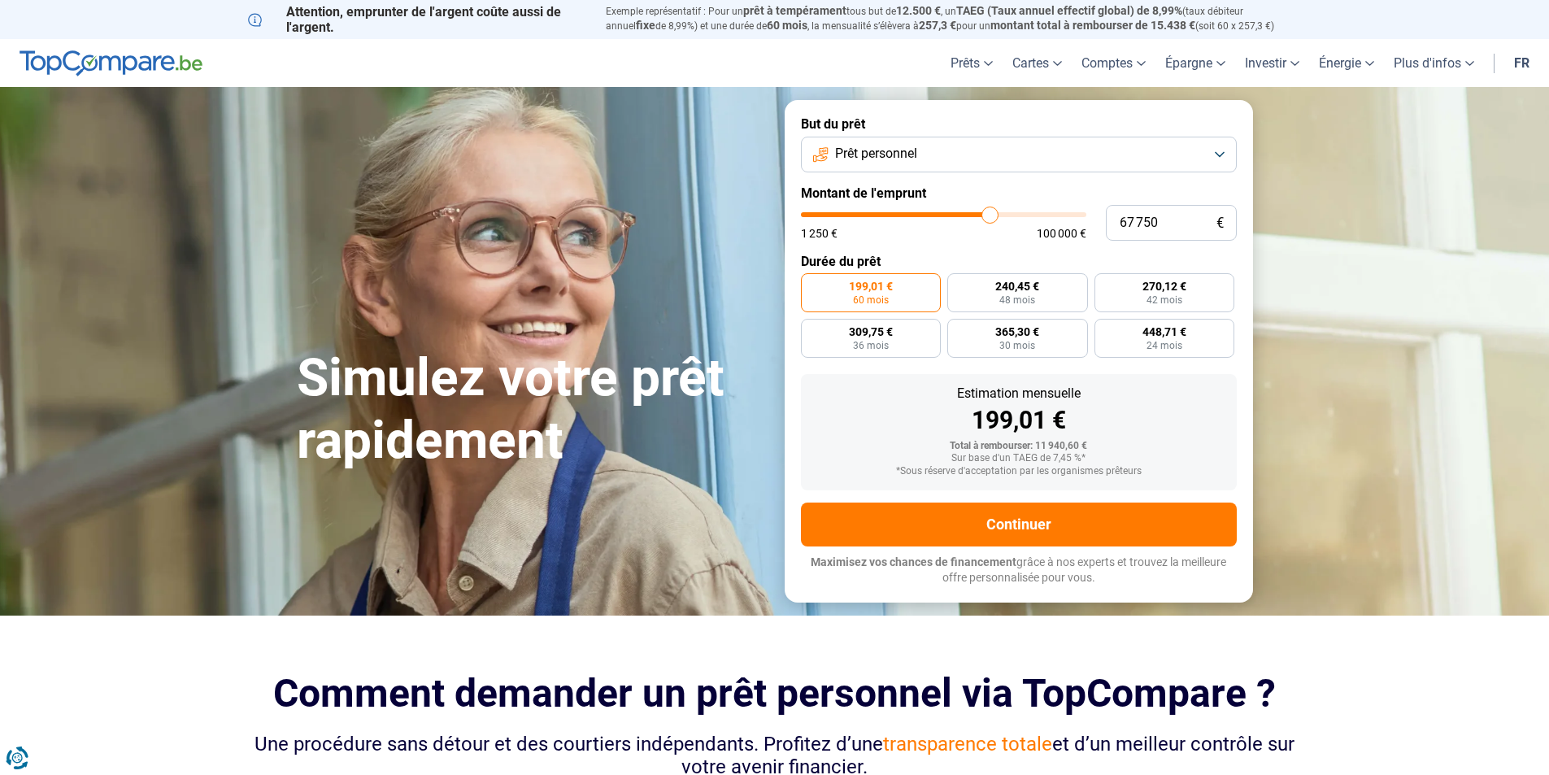
type input "68 000"
type input "68000"
type input "68 250"
type input "68250"
type input "69 000"
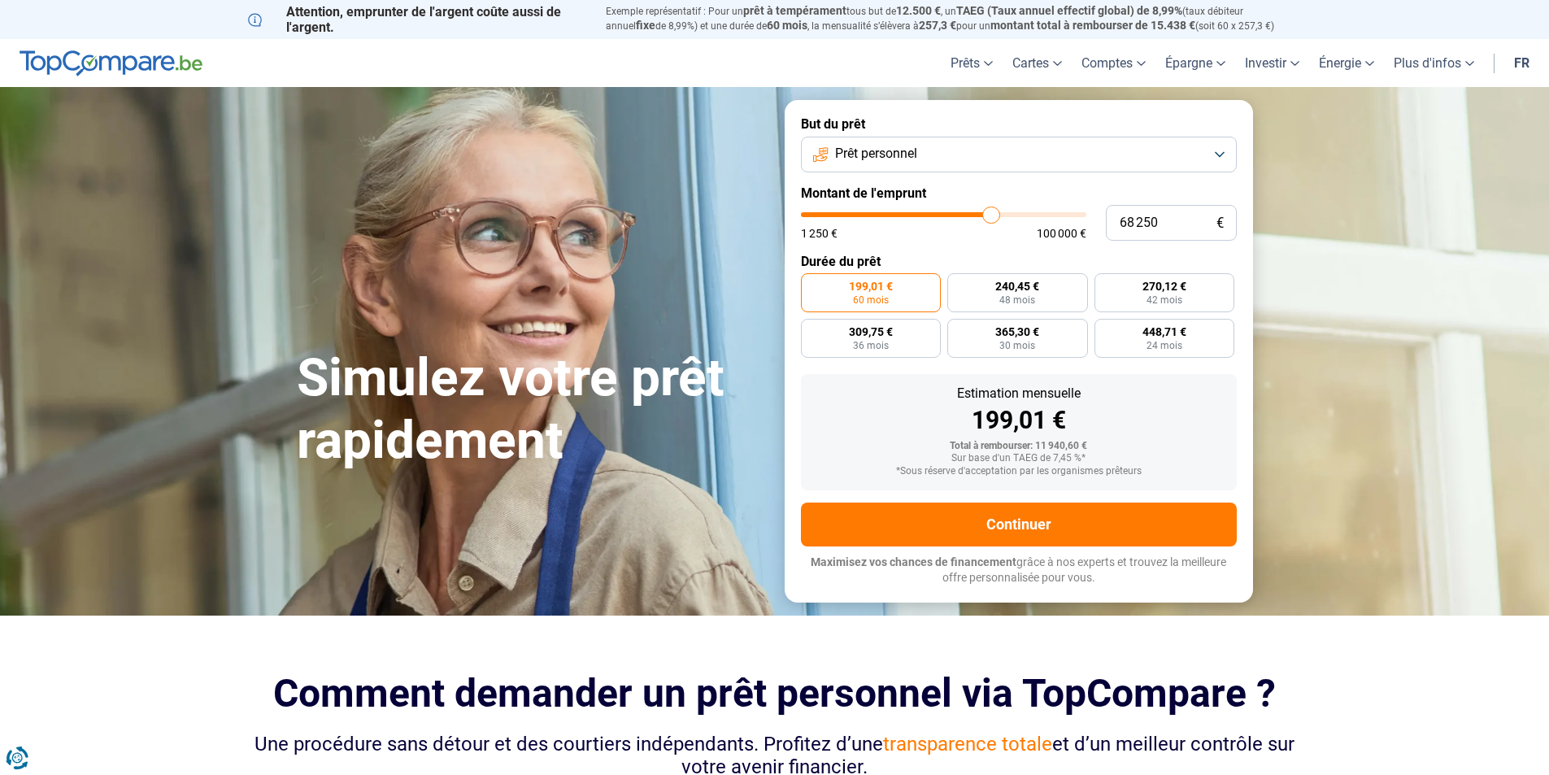
type input "69000"
type input "69 250"
type input "69250"
type input "69 500"
type input "69500"
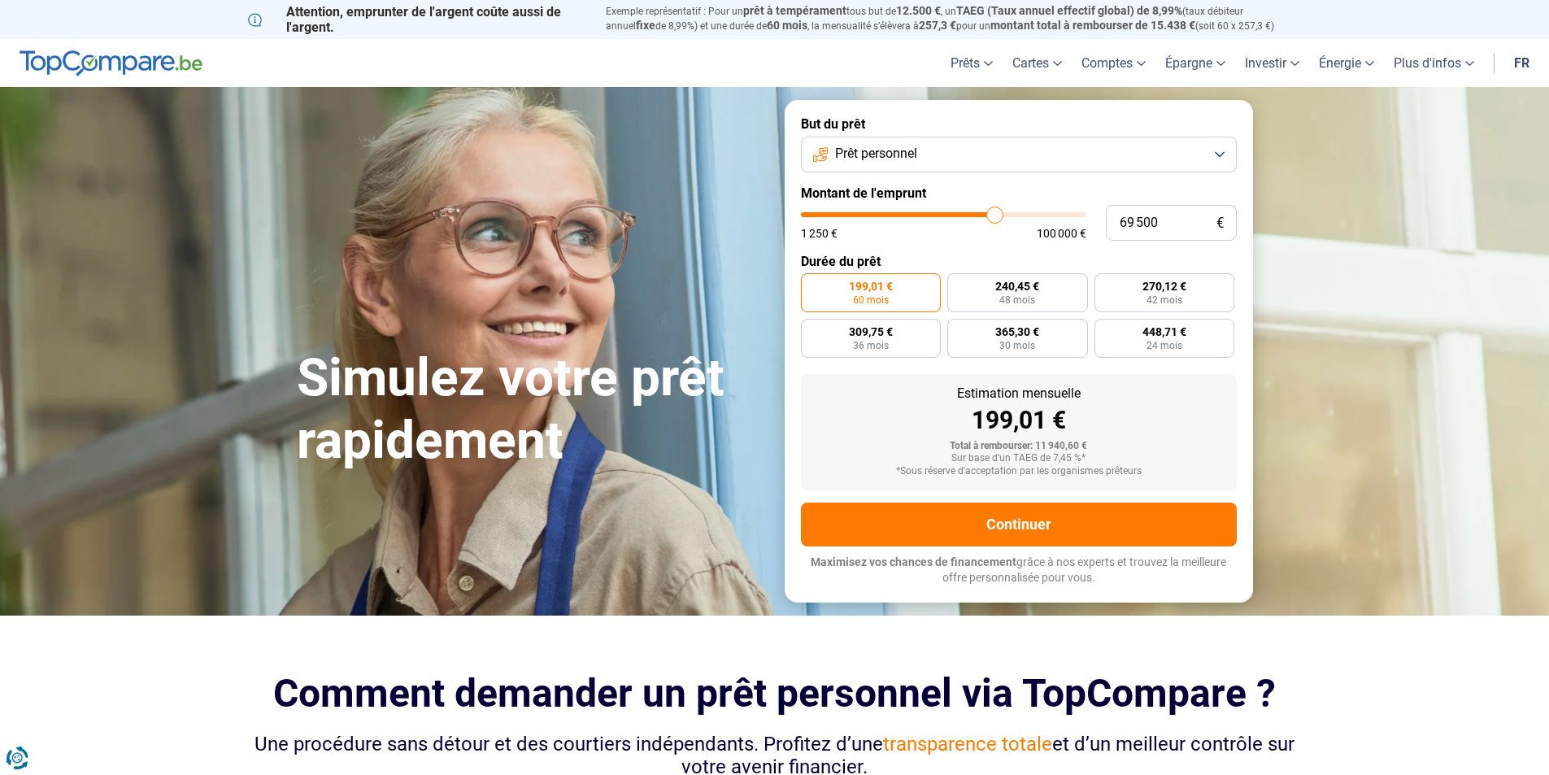
type input "69 750"
type input "69750"
type input "70 250"
type input "70250"
type input "70 500"
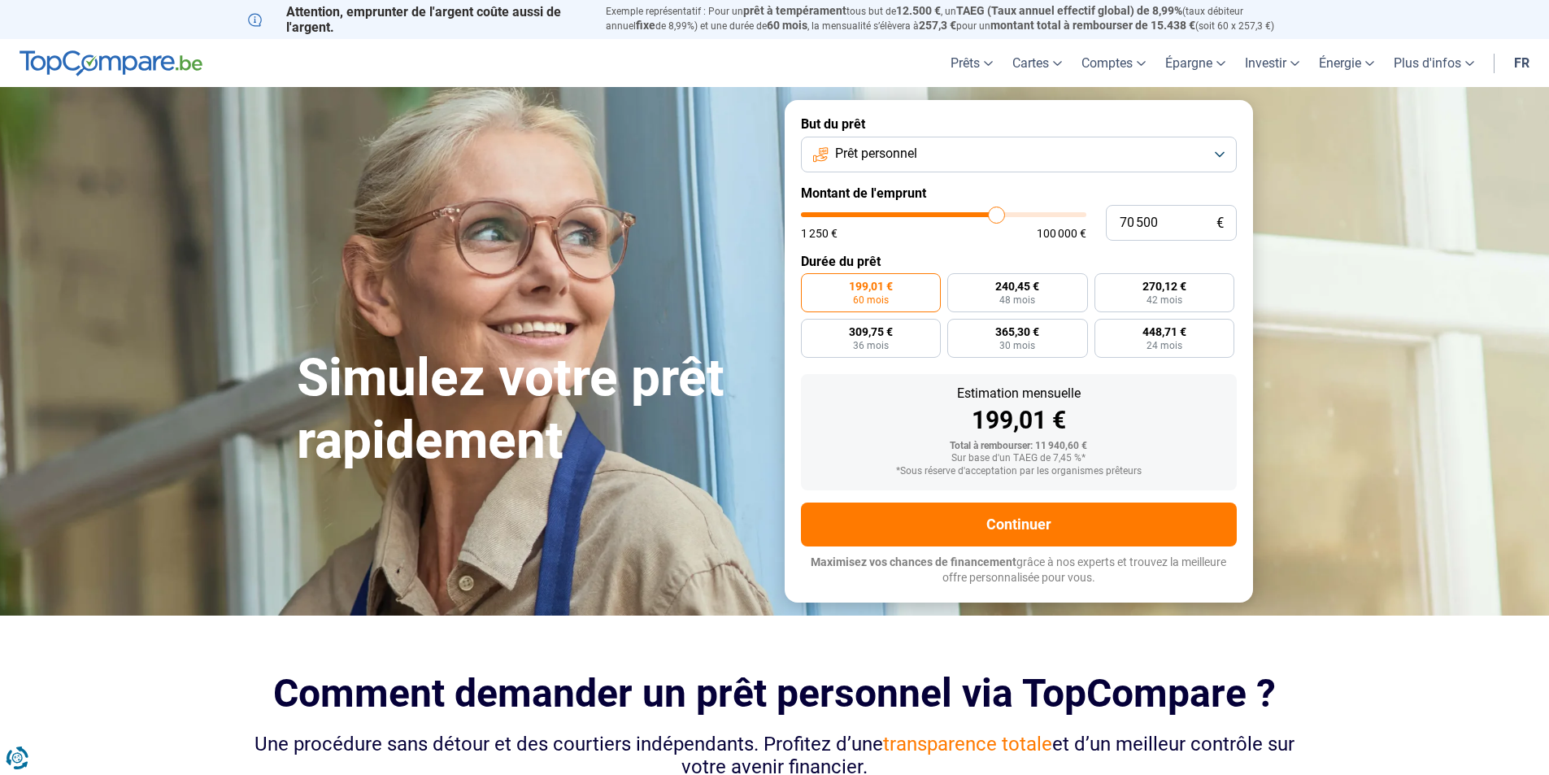
type input "70500"
type input "70 750"
type input "70750"
type input "71 000"
type input "71000"
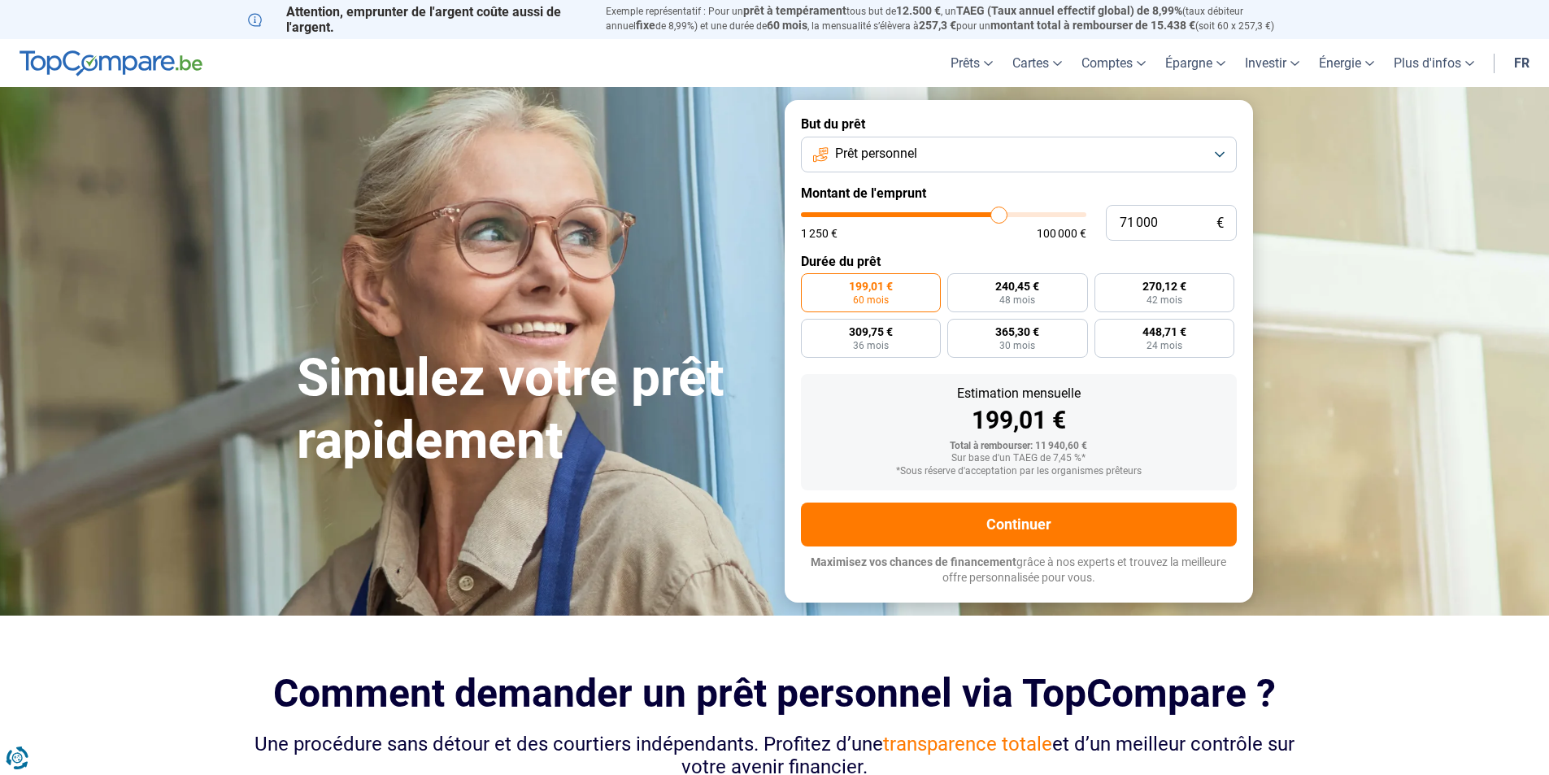
type input "71 250"
type input "71250"
type input "71 750"
type input "71750"
type input "72 000"
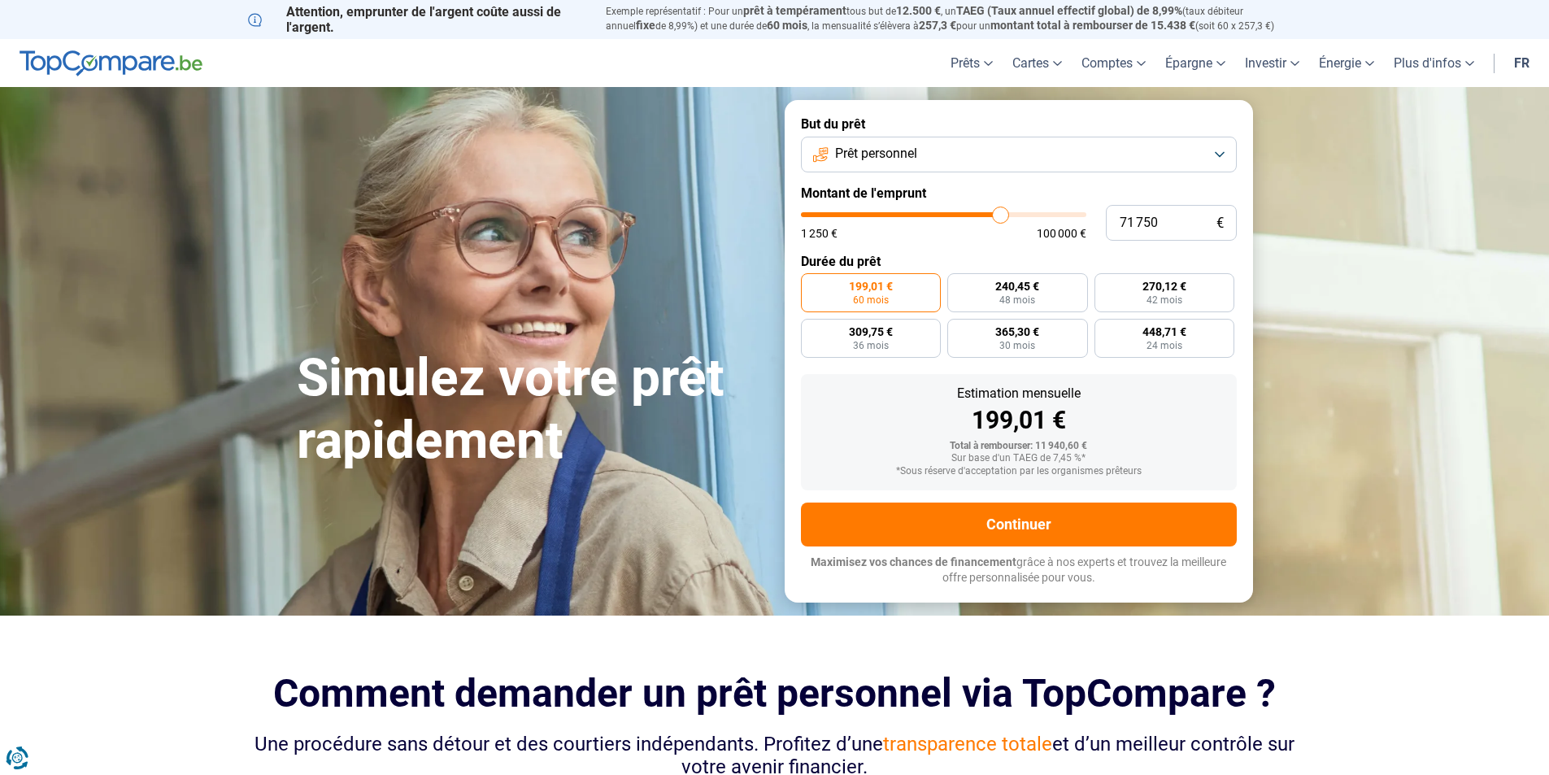
type input "72000"
type input "72 250"
type input "72250"
type input "72 500"
type input "72500"
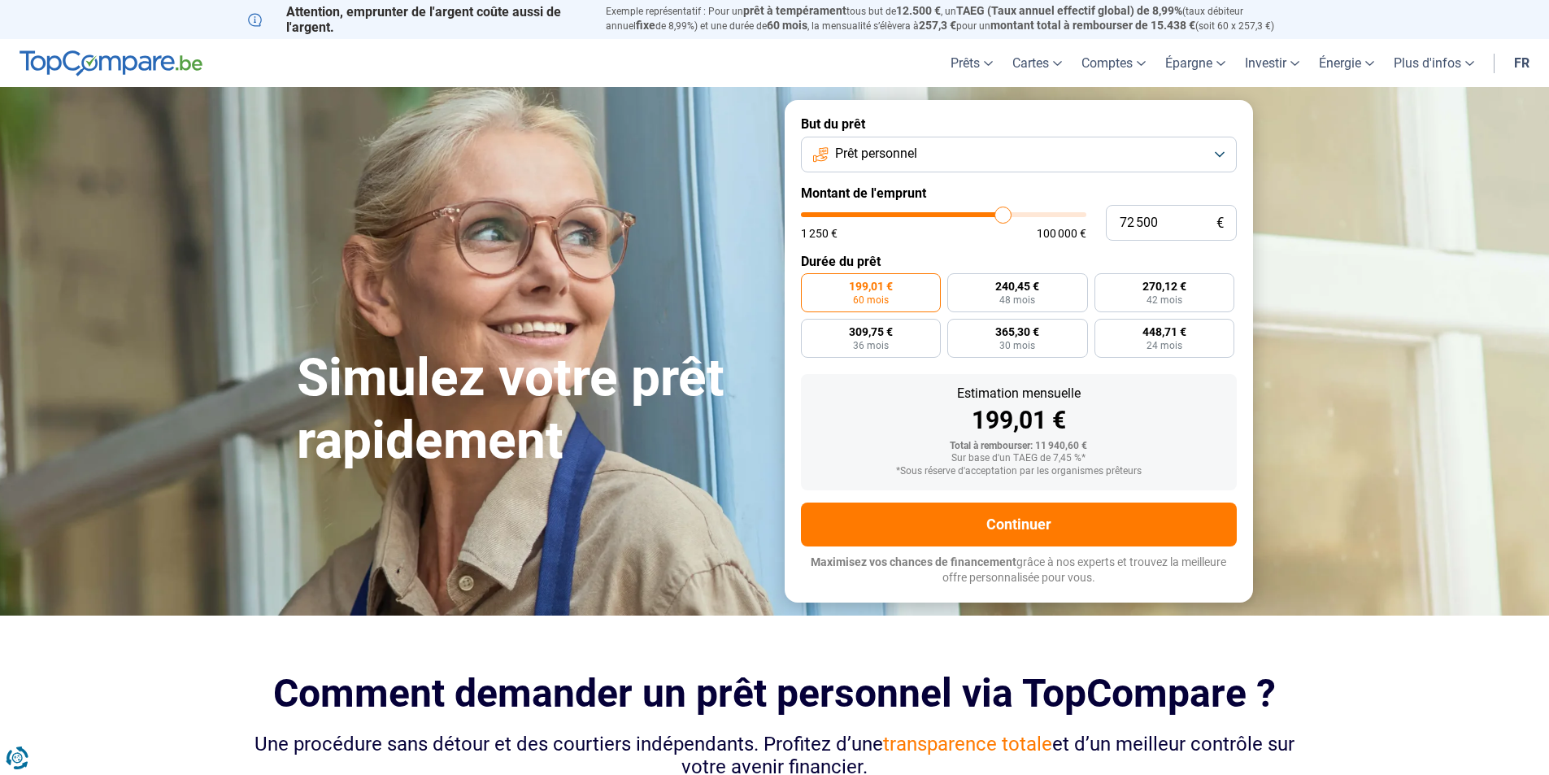
type input "72 750"
type input "72750"
type input "73 250"
type input "73250"
type input "73 500"
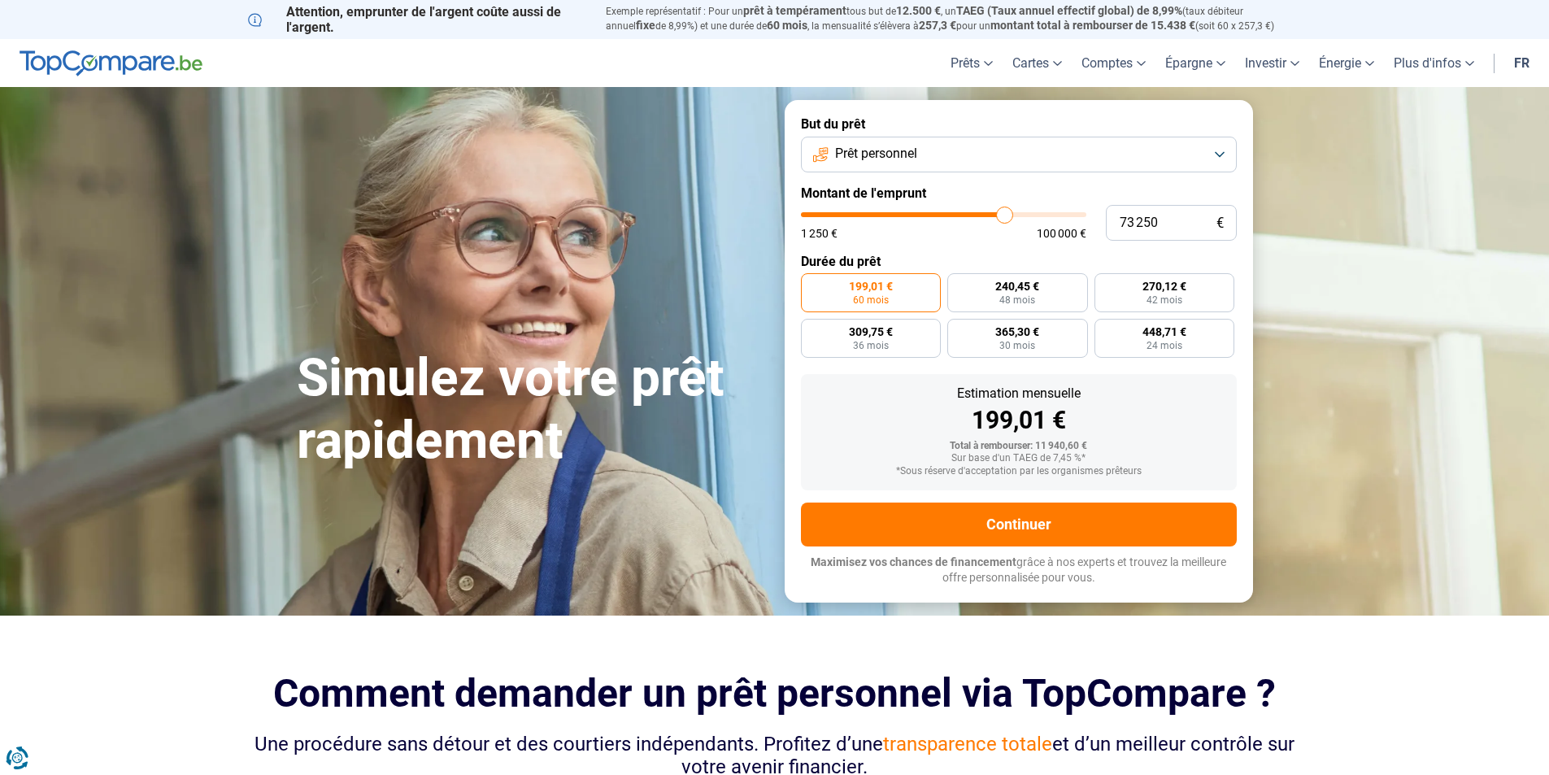
type input "73500"
type input "73 750"
type input "73750"
type input "74 000"
type input "74000"
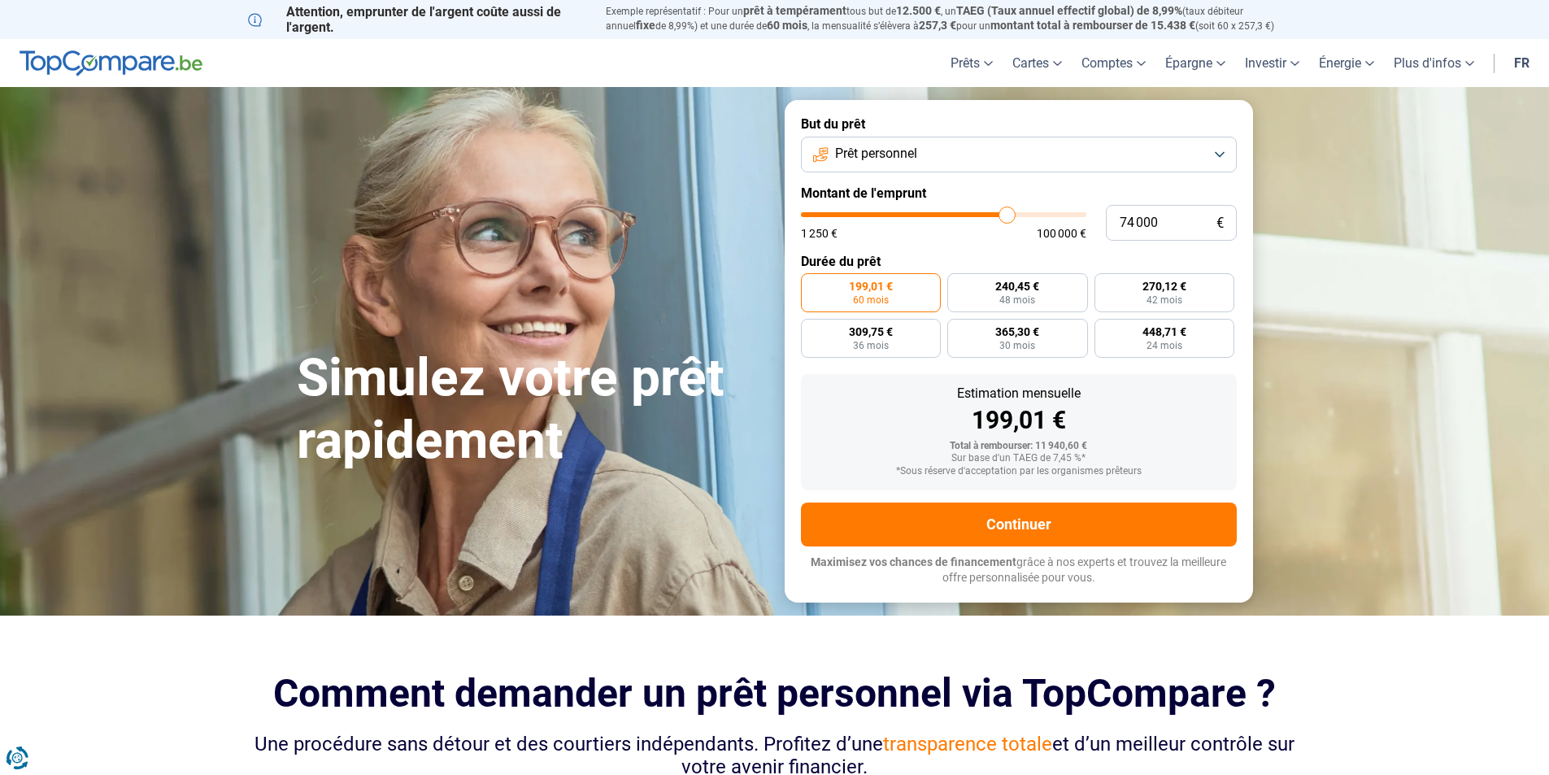
type input "74 250"
type input "74250"
type input "74 750"
type input "74750"
type input "75 000"
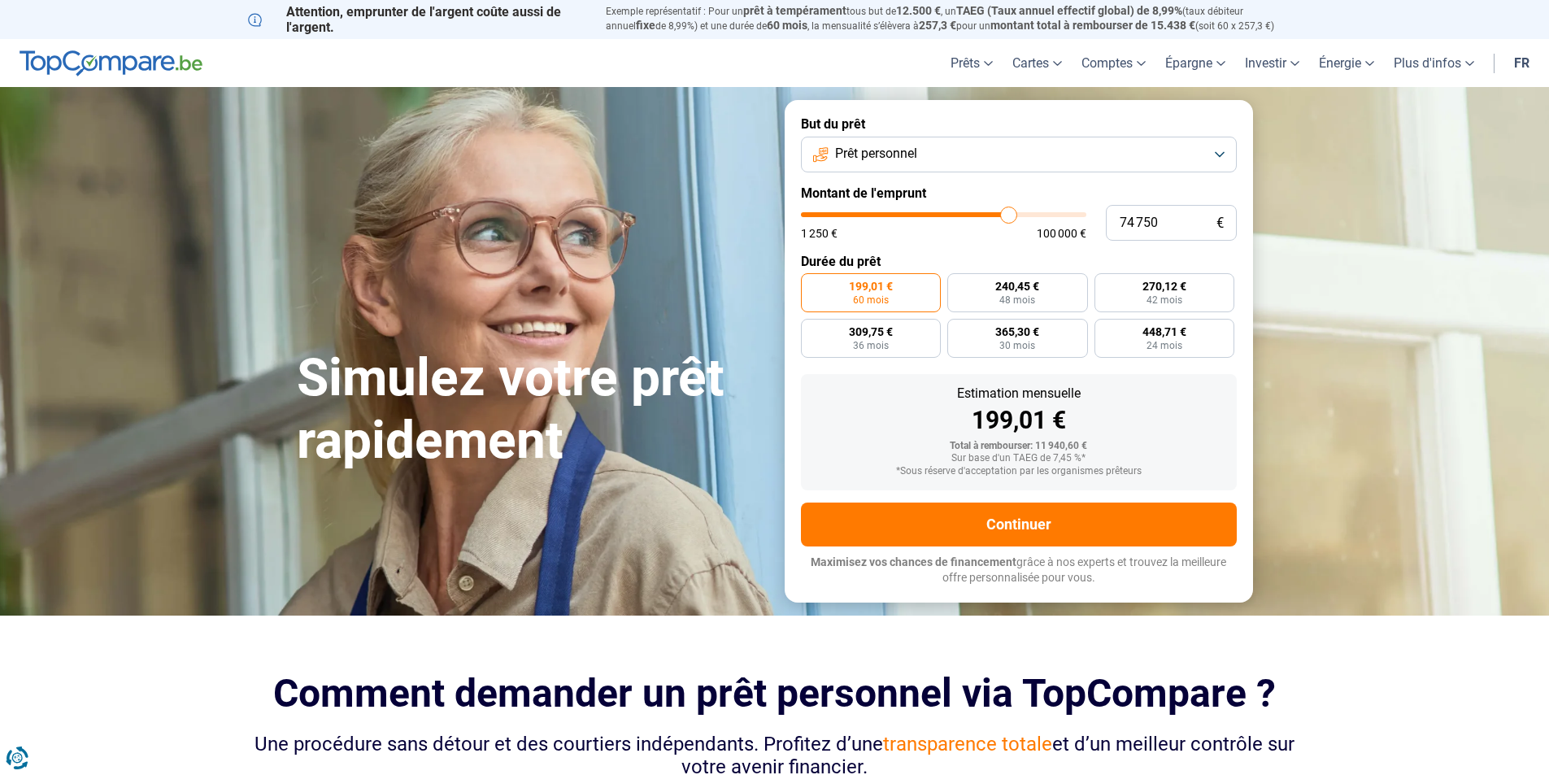
type input "75000"
type input "75 250"
type input "75250"
type input "75 500"
type input "75500"
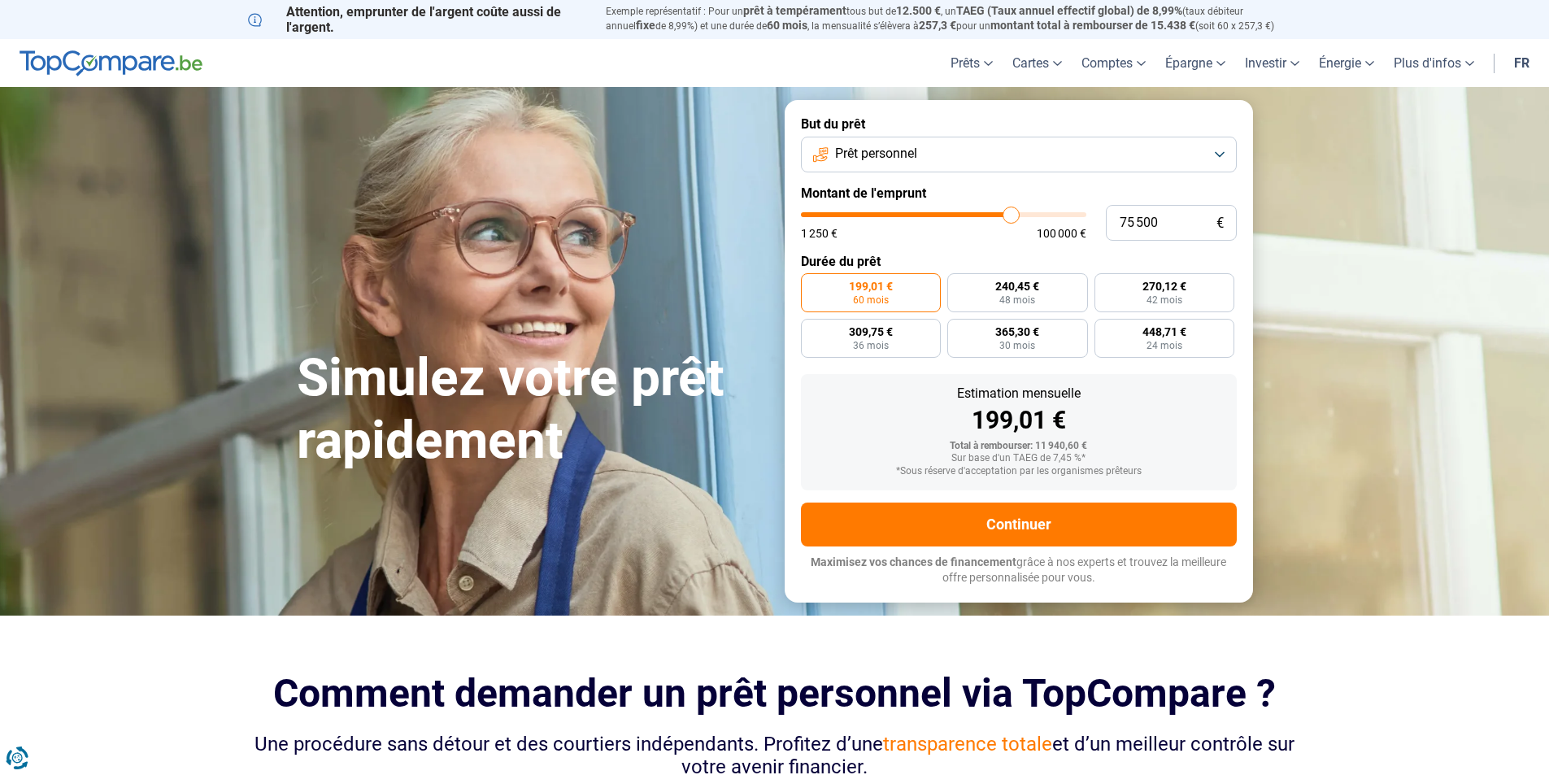
type input "75 750"
type input "75750"
type input "76 250"
type input "76250"
type input "76 500"
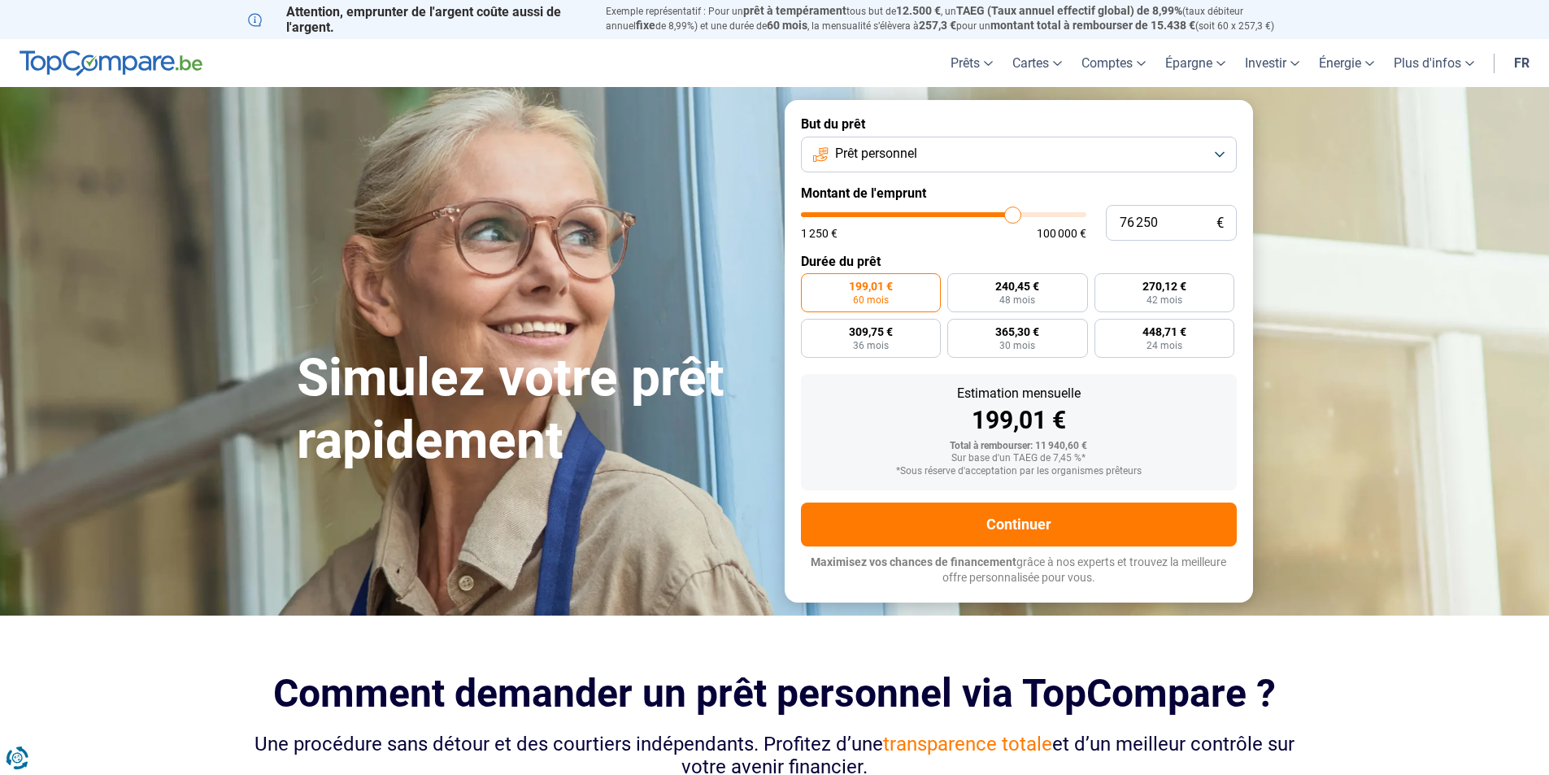
type input "76500"
type input "77 000"
type input "77000"
type input "77 250"
type input "77250"
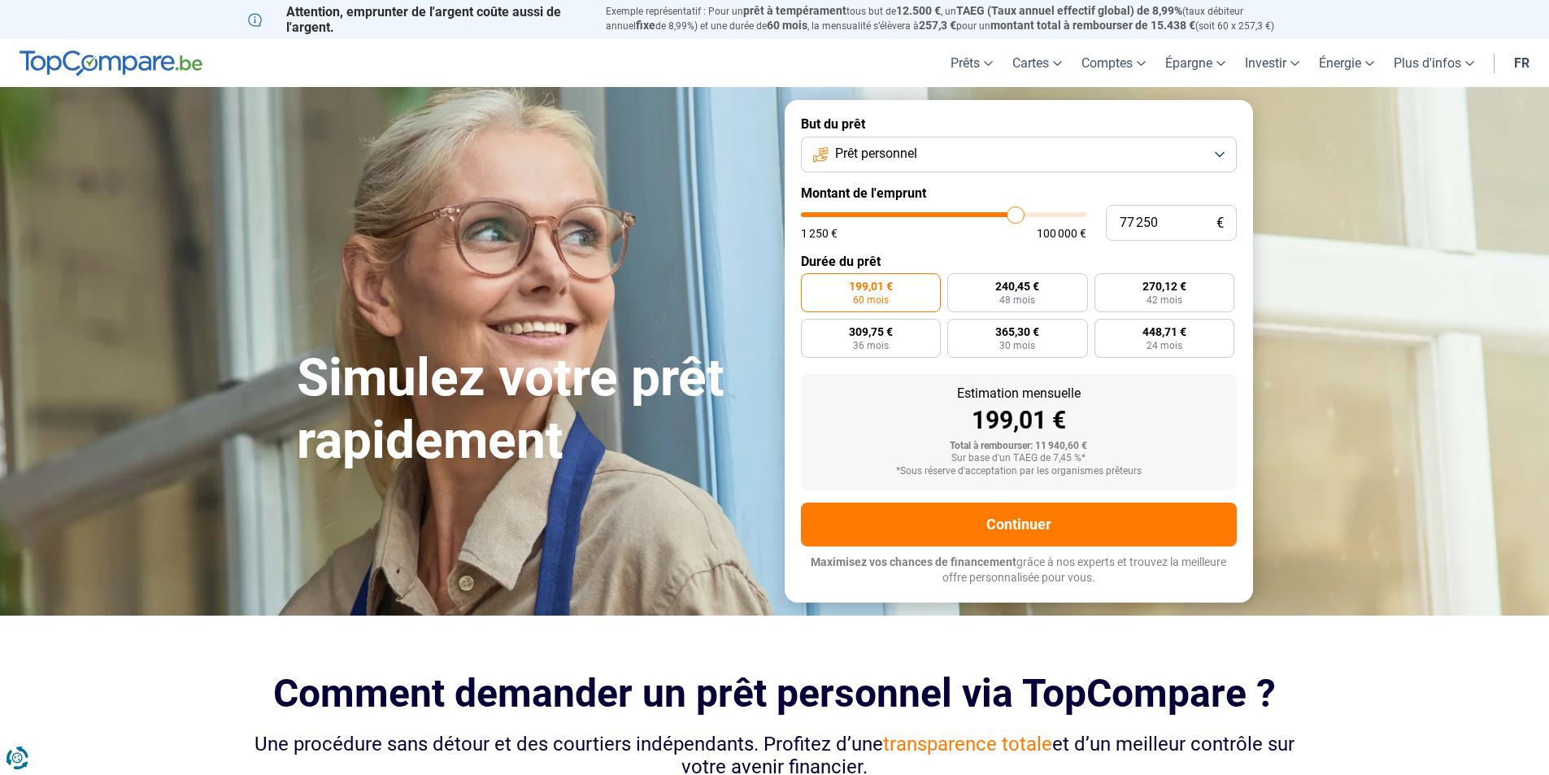
type input "77 750"
type input "77750"
type input "78 500"
type input "78500"
type input "78 750"
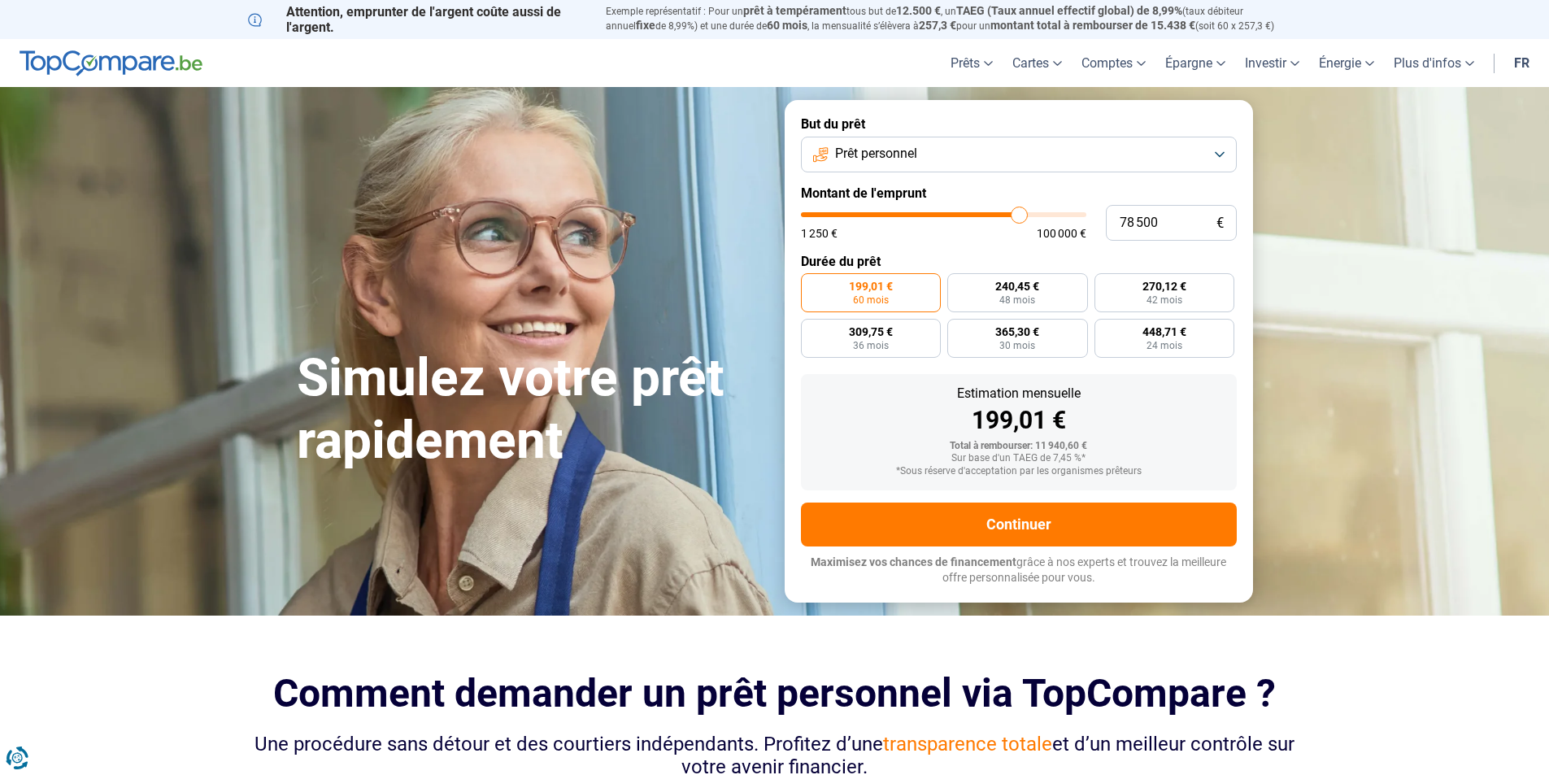
type input "78750"
type input "79 250"
type input "79250"
type input "79 500"
type input "79500"
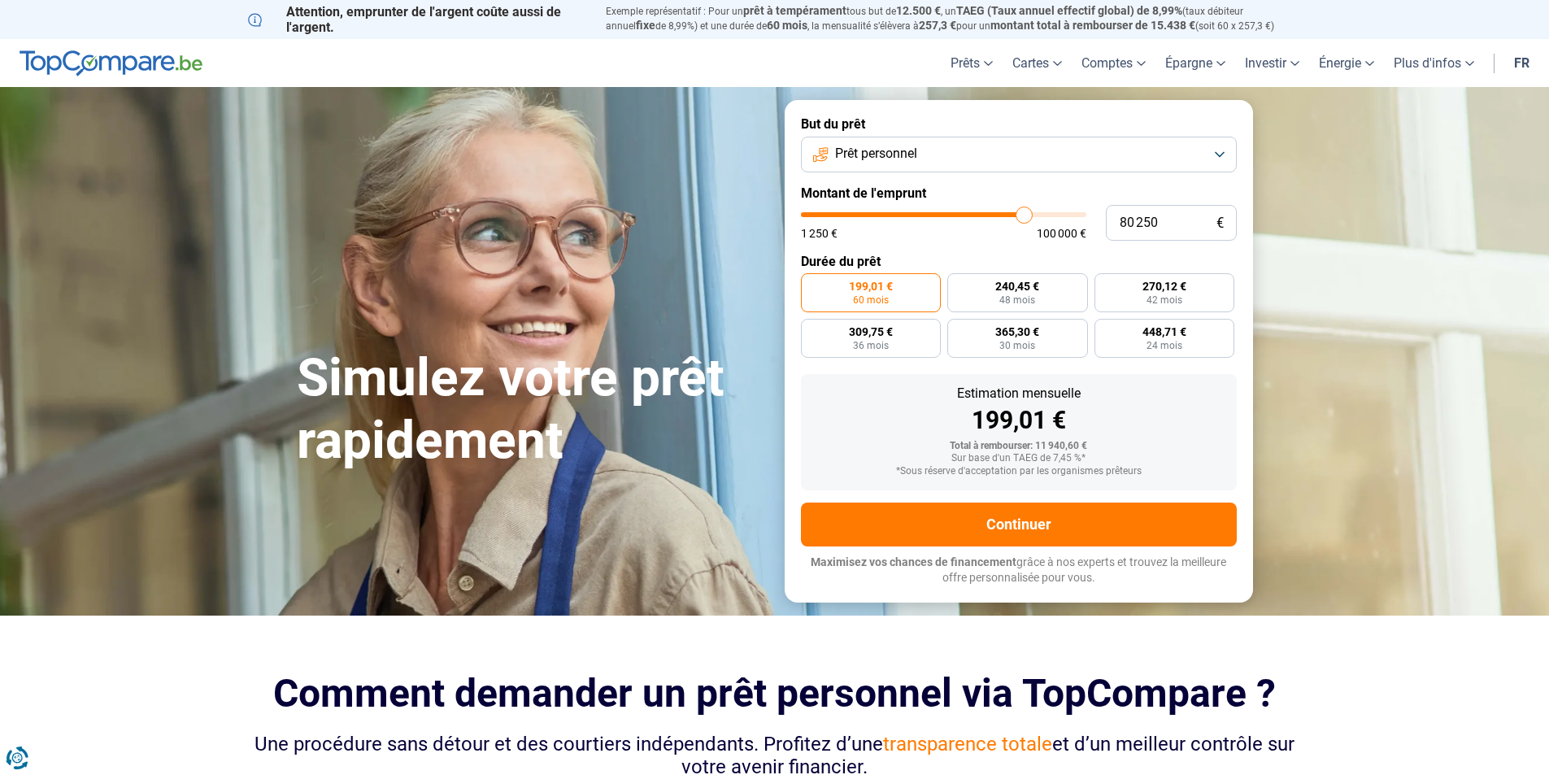
drag, startPoint x: 831, startPoint y: 220, endPoint x: 1024, endPoint y: 223, distance: 192.7
click at [1024, 217] on input "range" at bounding box center [943, 214] width 285 height 5
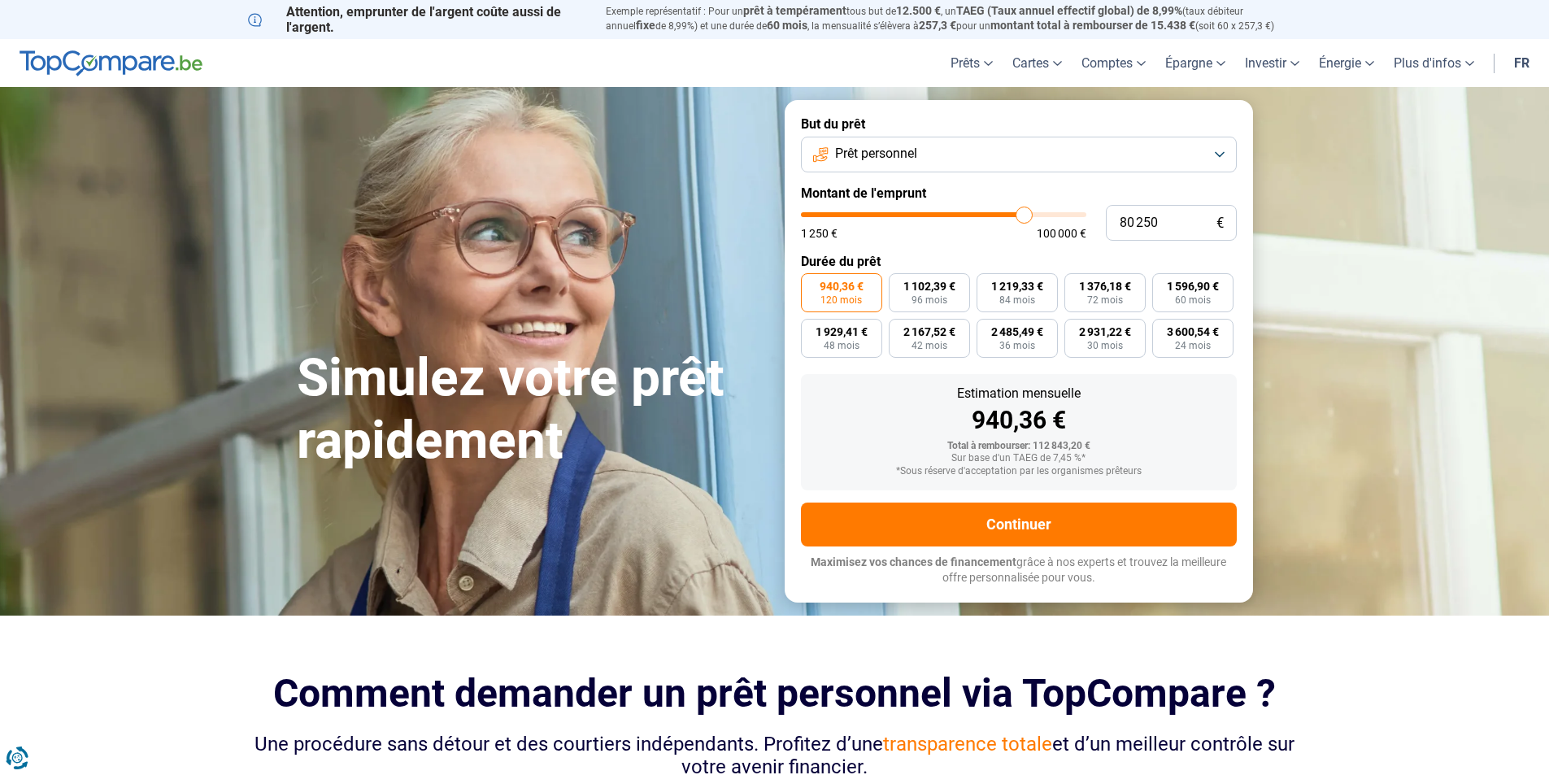
click at [857, 291] on span "940,36 €" at bounding box center [842, 286] width 44 height 11
click at [811, 284] on input "940,36 € 120 mois" at bounding box center [806, 278] width 11 height 11
drag, startPoint x: 1021, startPoint y: 208, endPoint x: 1062, endPoint y: 208, distance: 40.7
click at [1062, 212] on input "range" at bounding box center [943, 214] width 285 height 5
drag, startPoint x: 1061, startPoint y: 210, endPoint x: 1050, endPoint y: 210, distance: 11.4
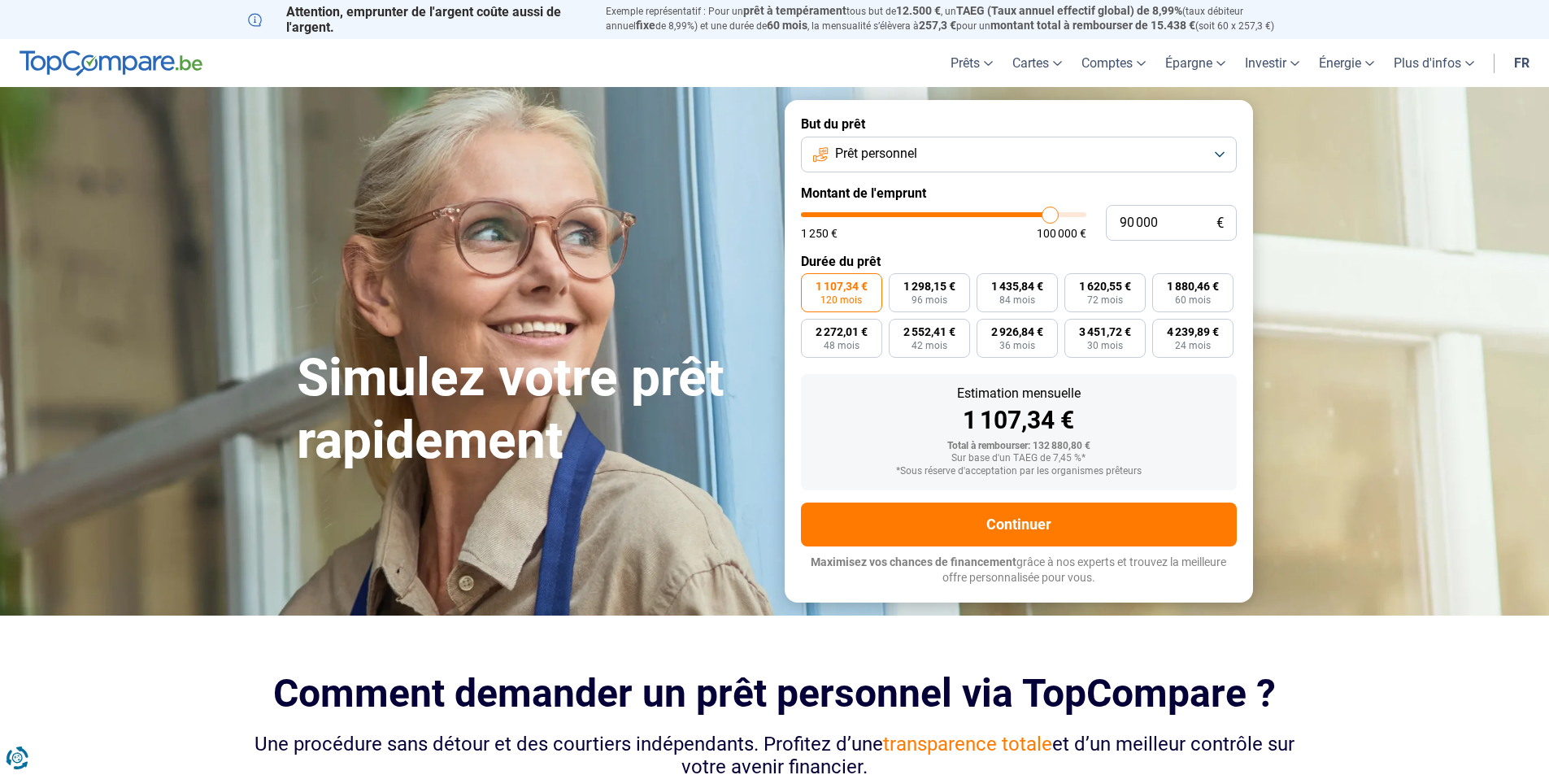
click at [1050, 212] on input "range" at bounding box center [943, 214] width 285 height 5
drag, startPoint x: 1050, startPoint y: 210, endPoint x: 1033, endPoint y: 212, distance: 16.4
click at [1033, 212] on input "range" at bounding box center [943, 214] width 285 height 5
drag, startPoint x: 1033, startPoint y: 211, endPoint x: 1024, endPoint y: 212, distance: 8.3
click at [1024, 212] on input "range" at bounding box center [943, 214] width 285 height 5
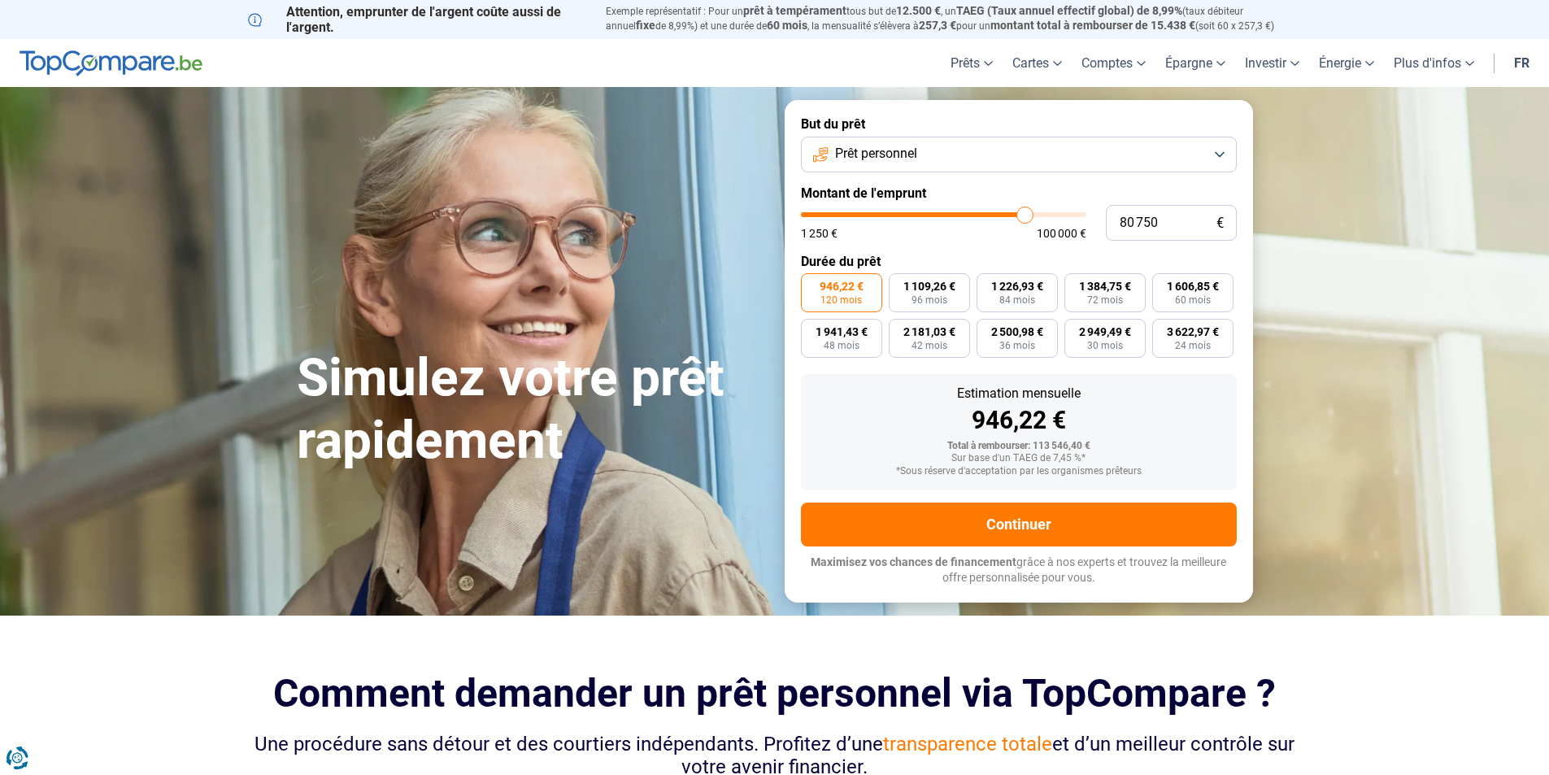
click at [1203, 429] on div "946,22 €" at bounding box center [1019, 420] width 410 height 24
click at [1161, 158] on button "Prêt personnel" at bounding box center [1019, 155] width 436 height 36
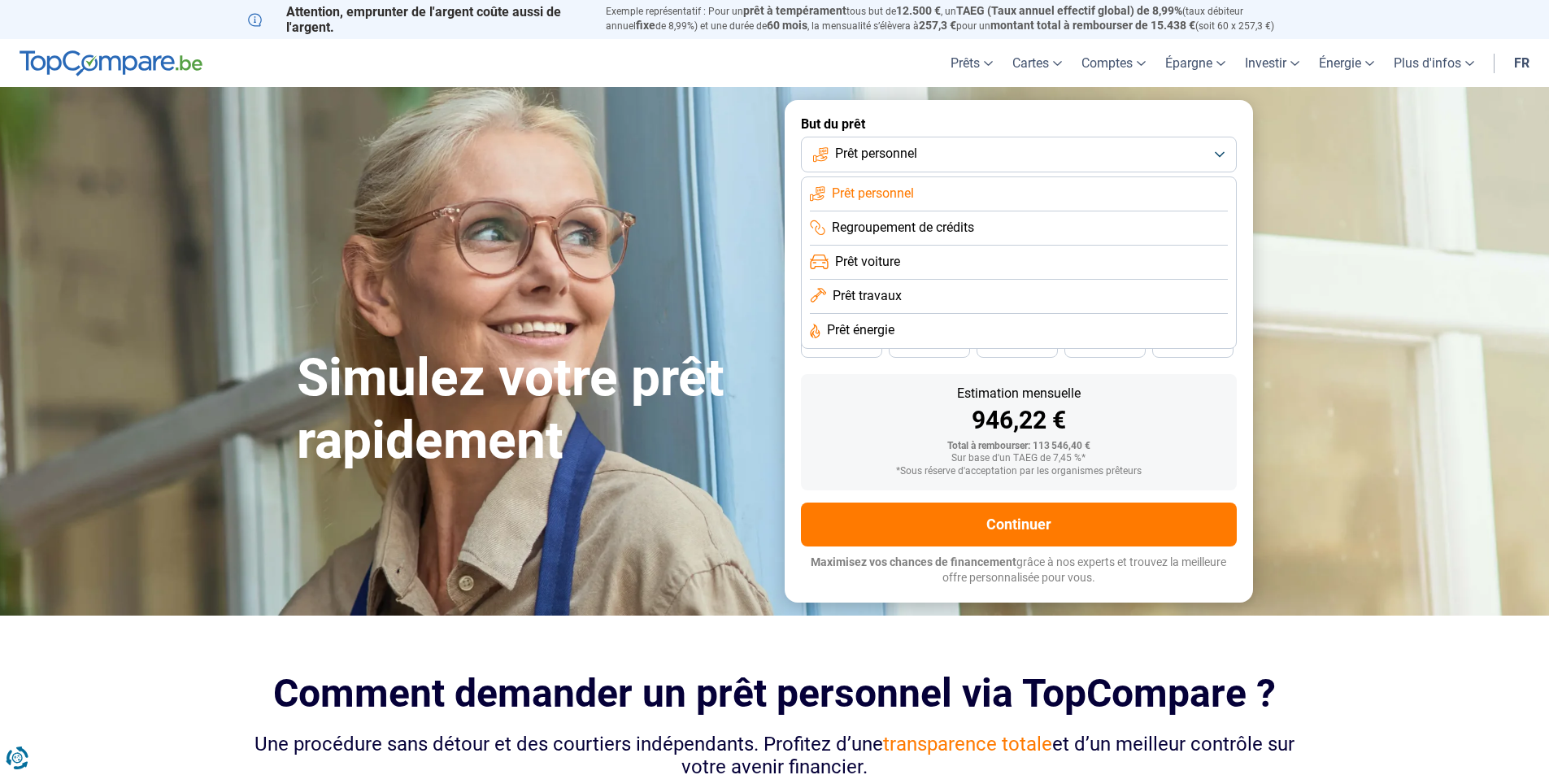
click at [890, 263] on span "Prêt voiture" at bounding box center [867, 262] width 65 height 18
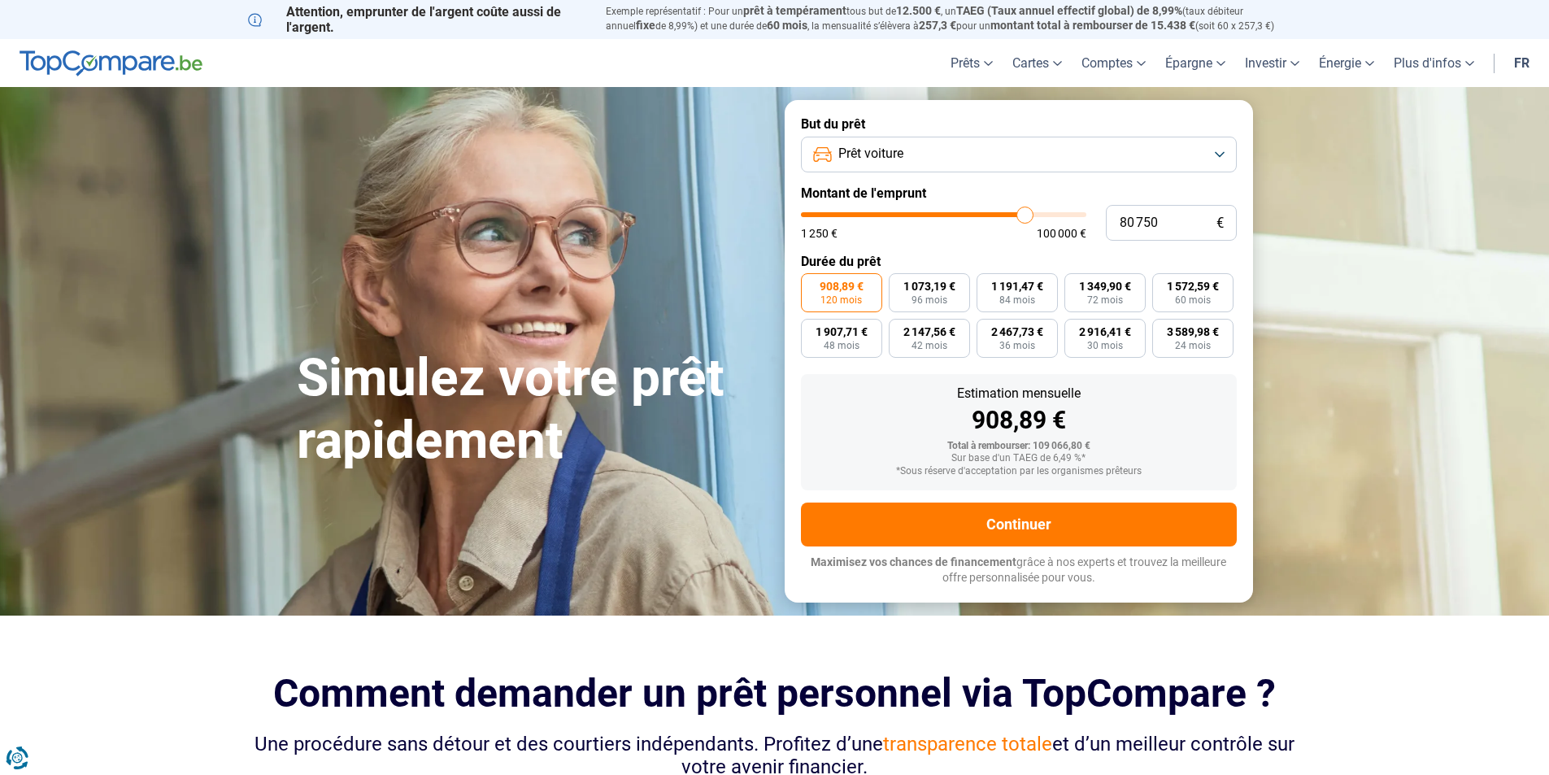
click at [1059, 158] on button "Prêt voiture" at bounding box center [1019, 155] width 436 height 36
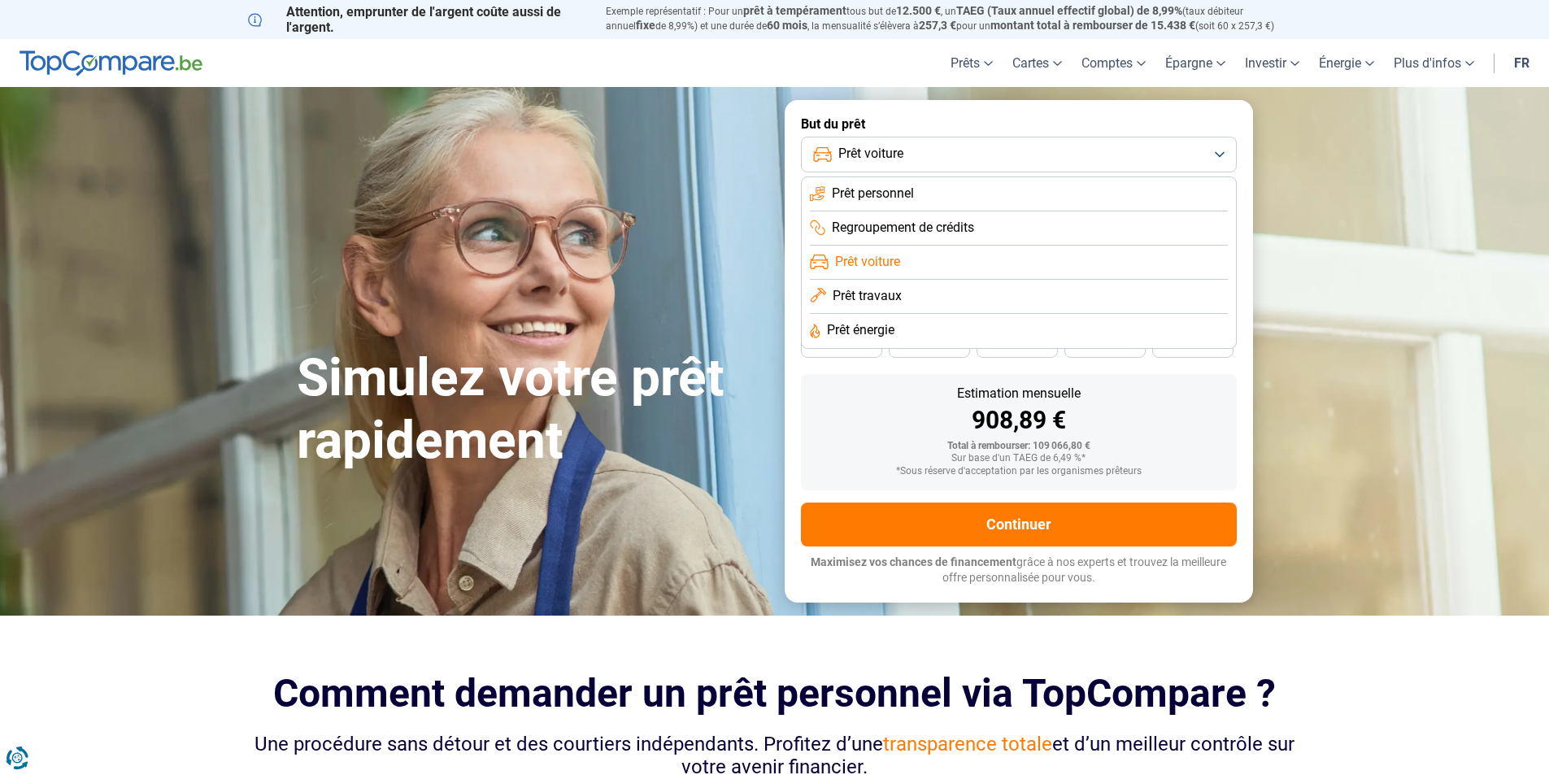
click at [1063, 194] on li "Prêt personnel" at bounding box center [1019, 194] width 418 height 34
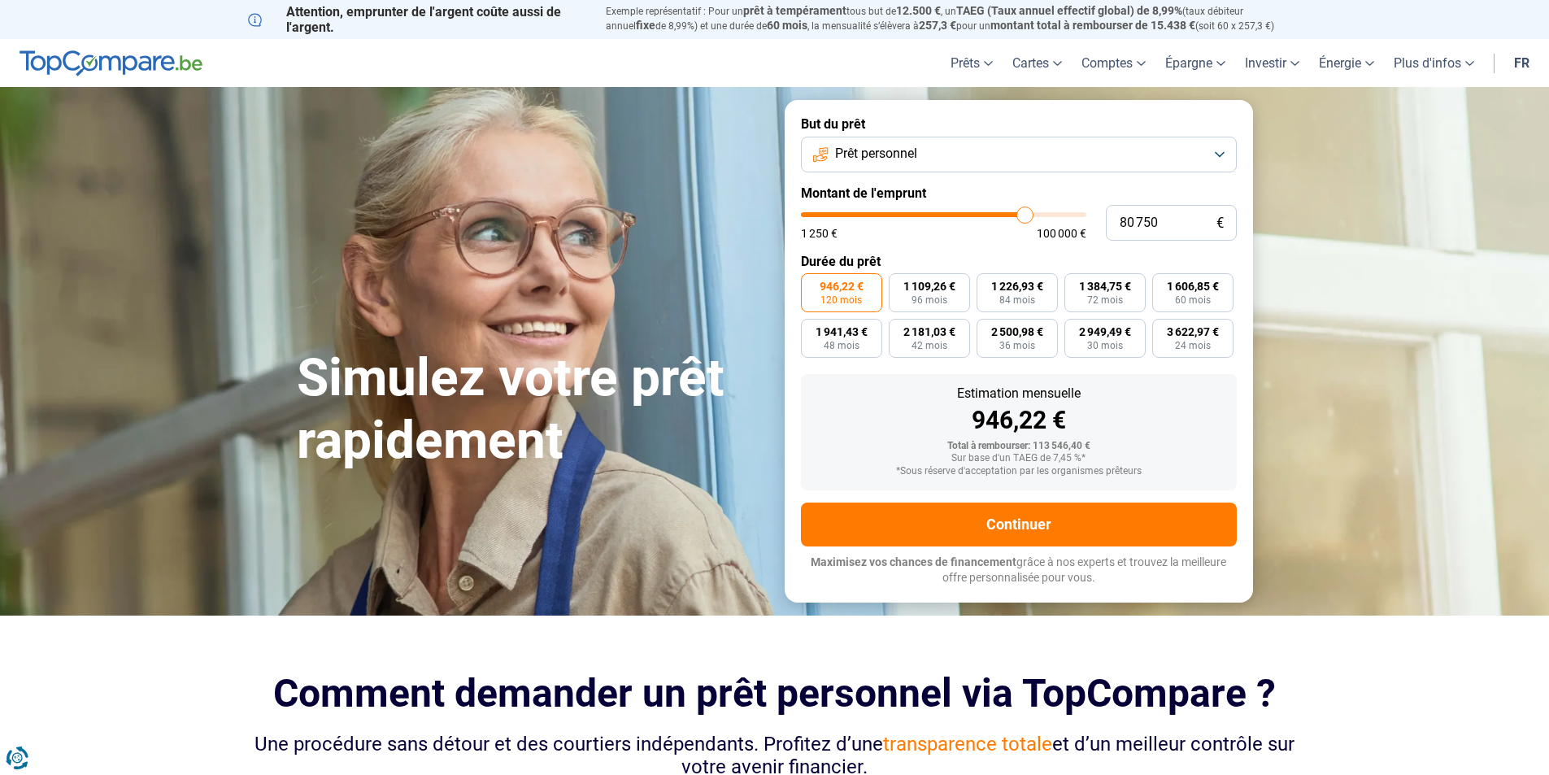
click at [1076, 150] on button "Prêt personnel" at bounding box center [1019, 155] width 436 height 36
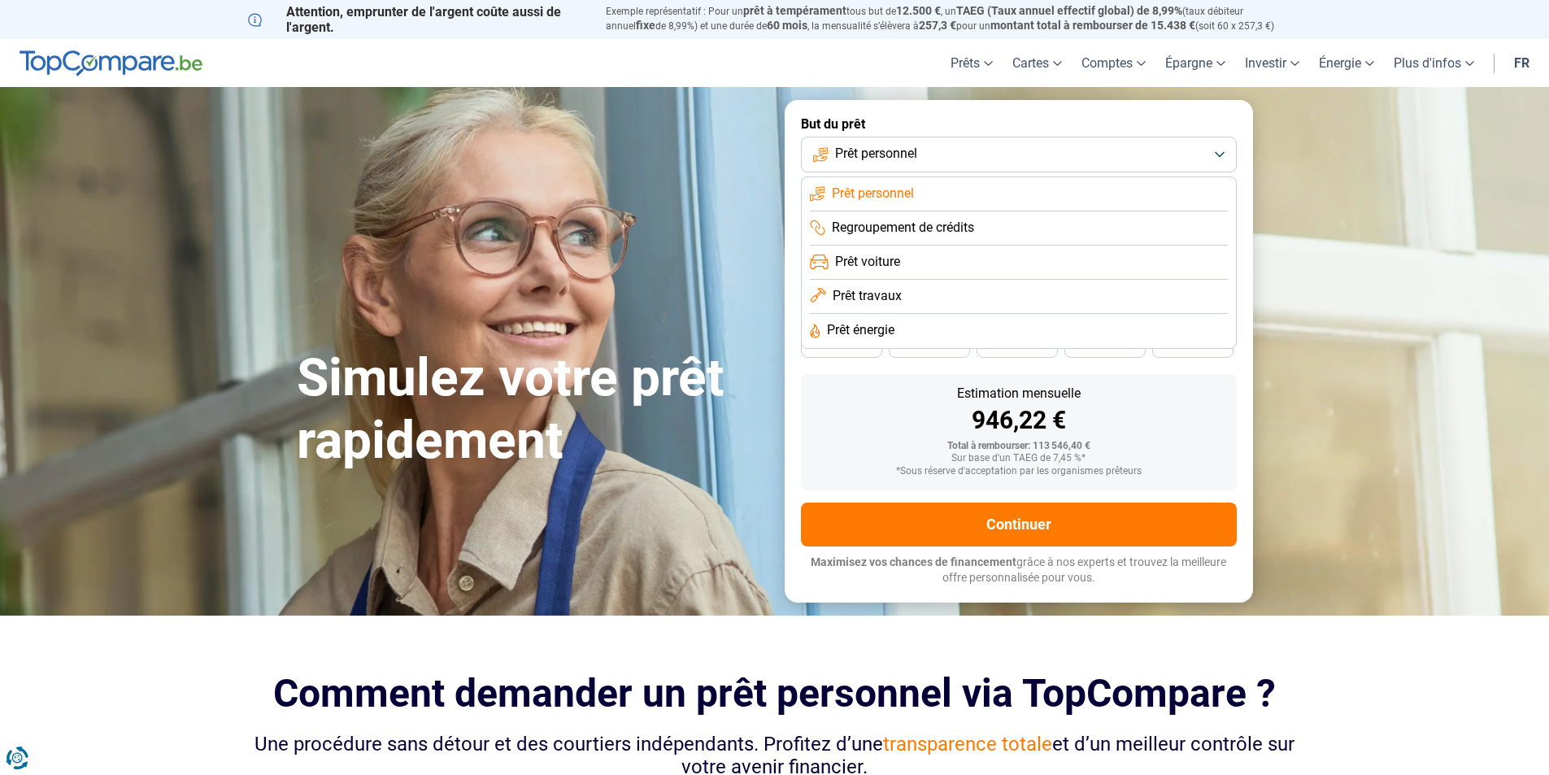
click at [964, 257] on li "Prêt voiture" at bounding box center [1019, 263] width 418 height 34
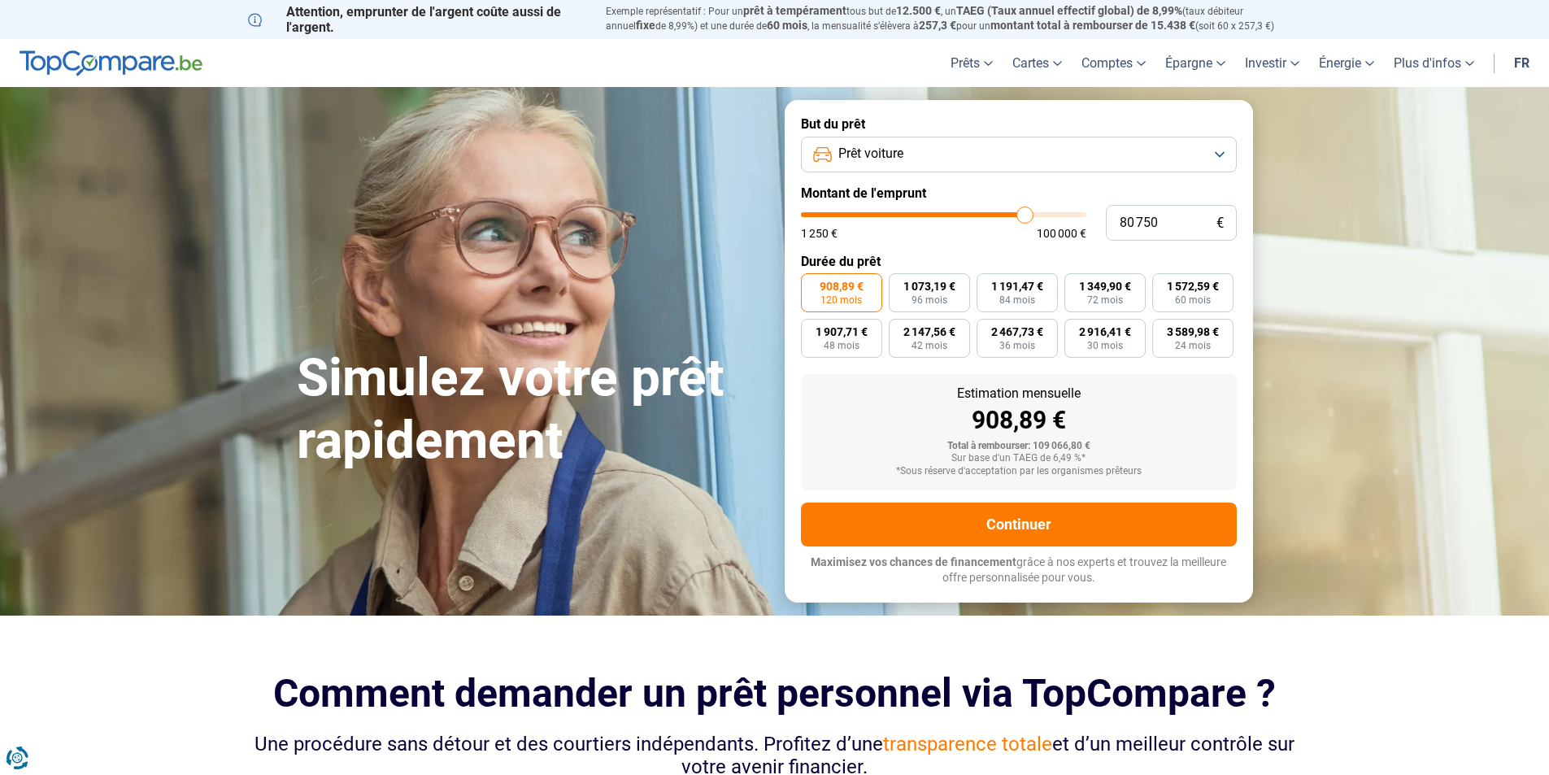
click at [1162, 147] on button "Prêt voiture" at bounding box center [1019, 155] width 436 height 36
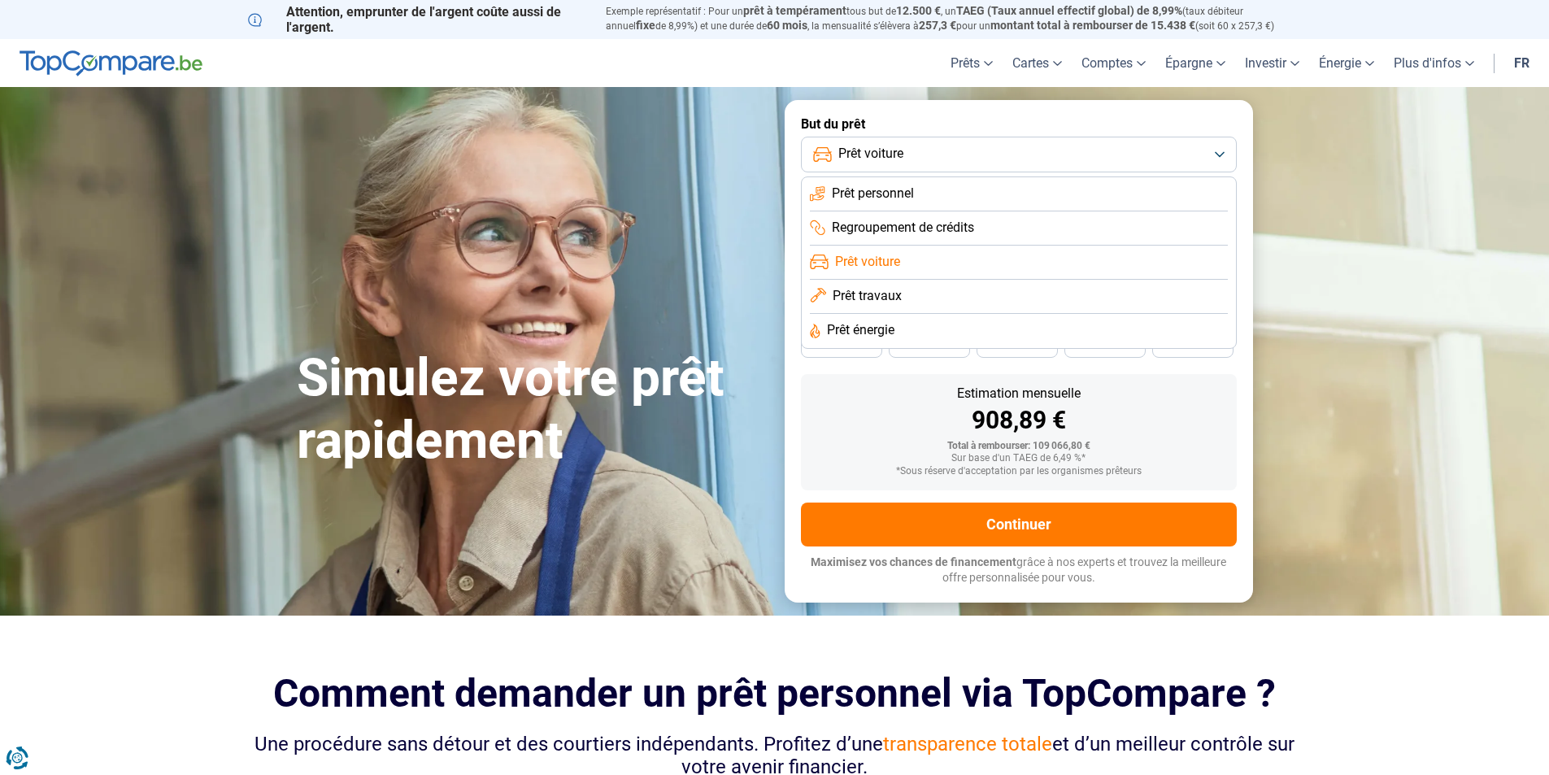
click at [936, 297] on li "Prêt travaux" at bounding box center [1019, 297] width 418 height 34
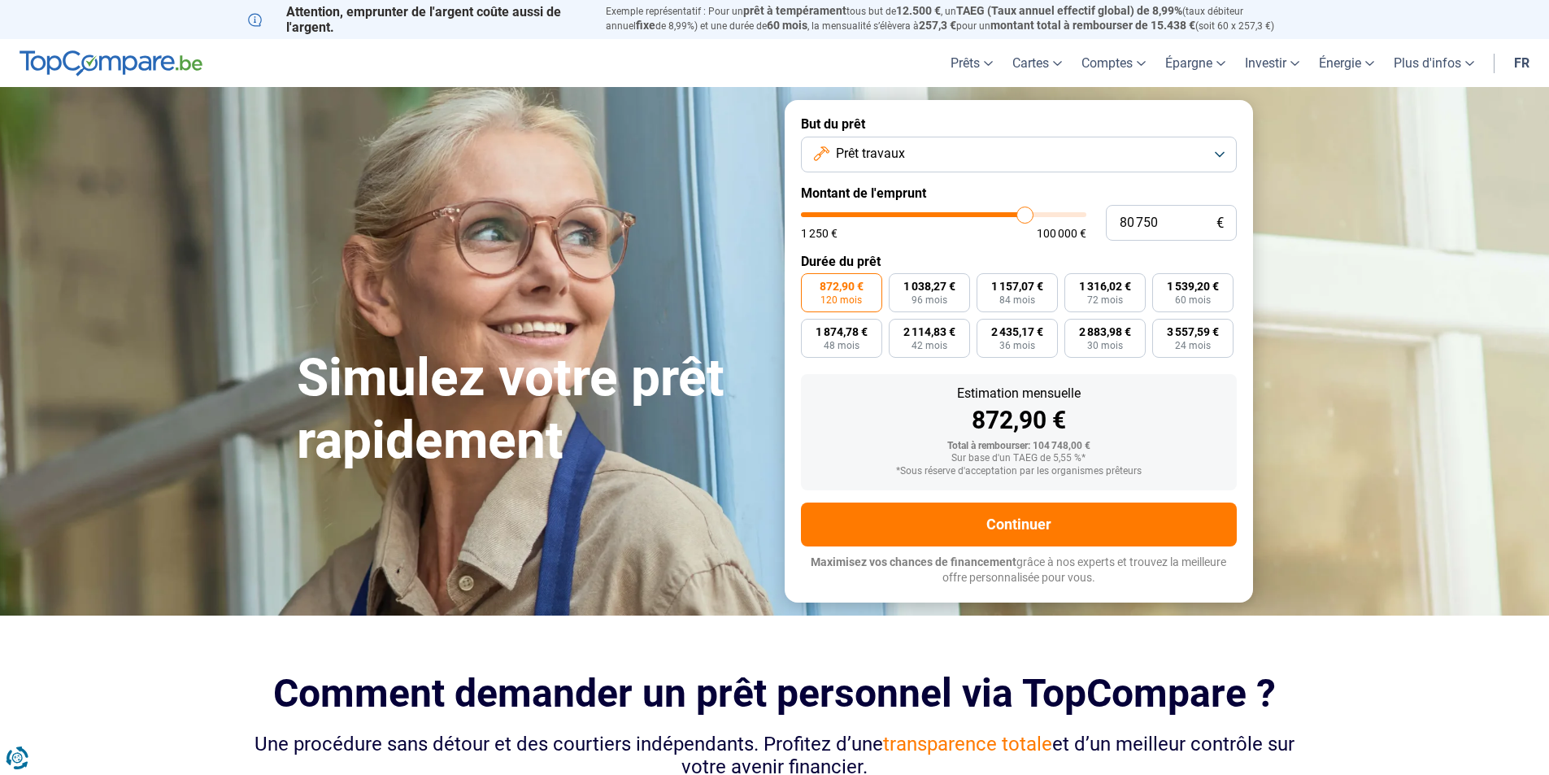
click at [1131, 145] on button "Prêt travaux" at bounding box center [1019, 155] width 436 height 36
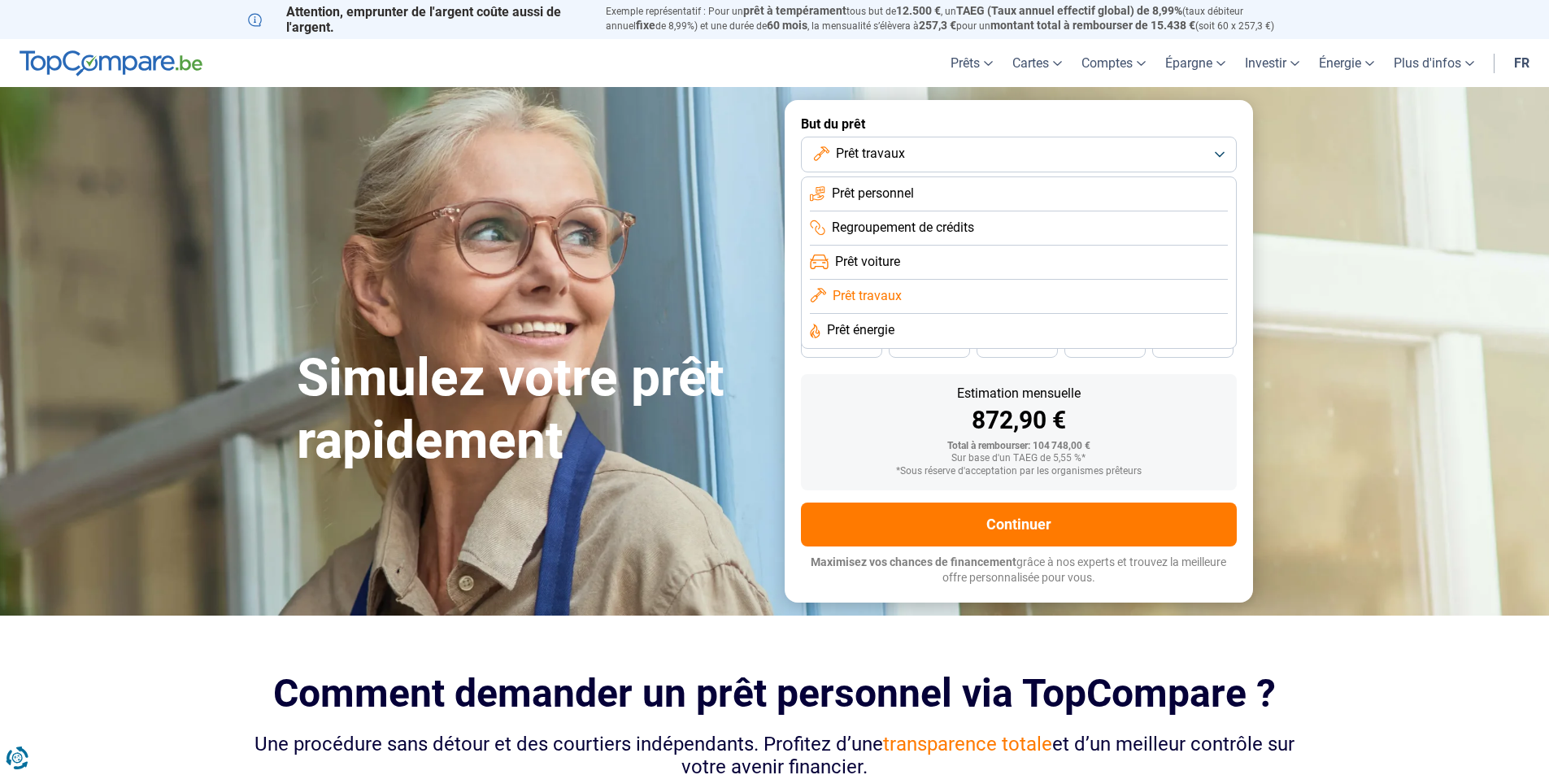
click at [900, 324] on li "Prêt énergie" at bounding box center [1019, 331] width 418 height 34
